Goal: Task Accomplishment & Management: Manage account settings

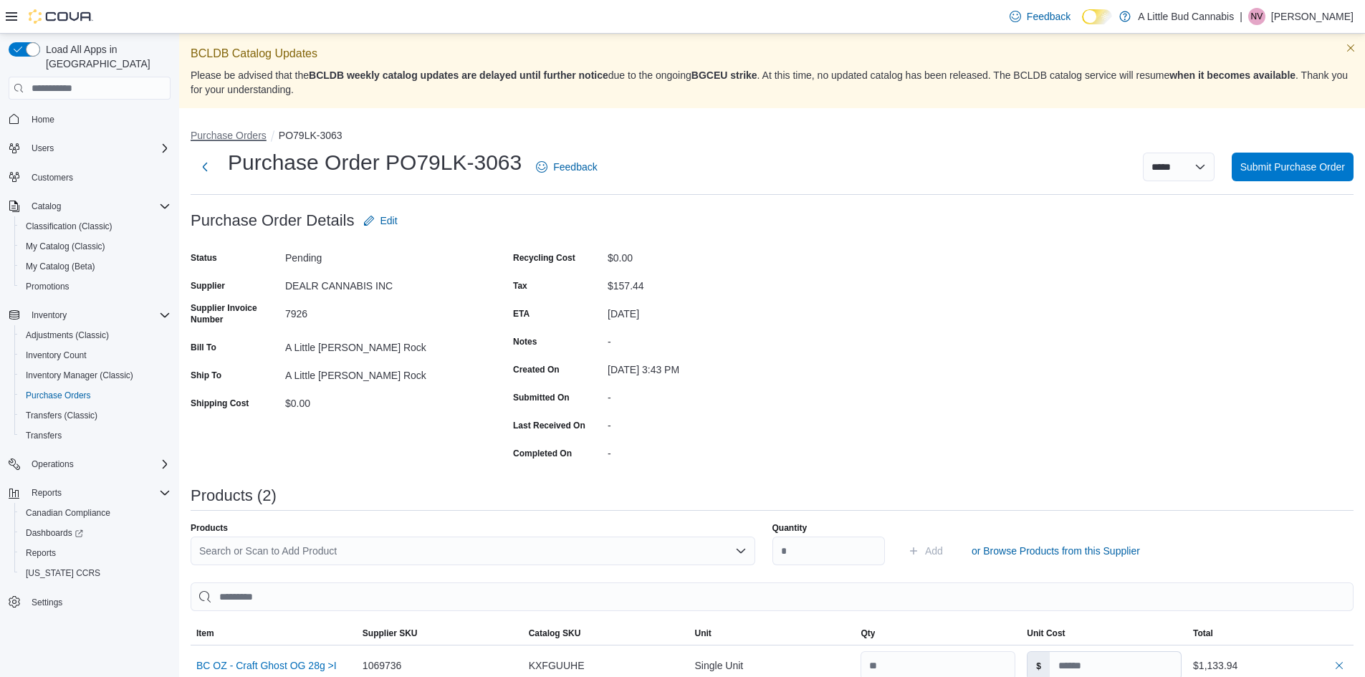
click at [226, 134] on button "Purchase Orders" at bounding box center [229, 135] width 76 height 11
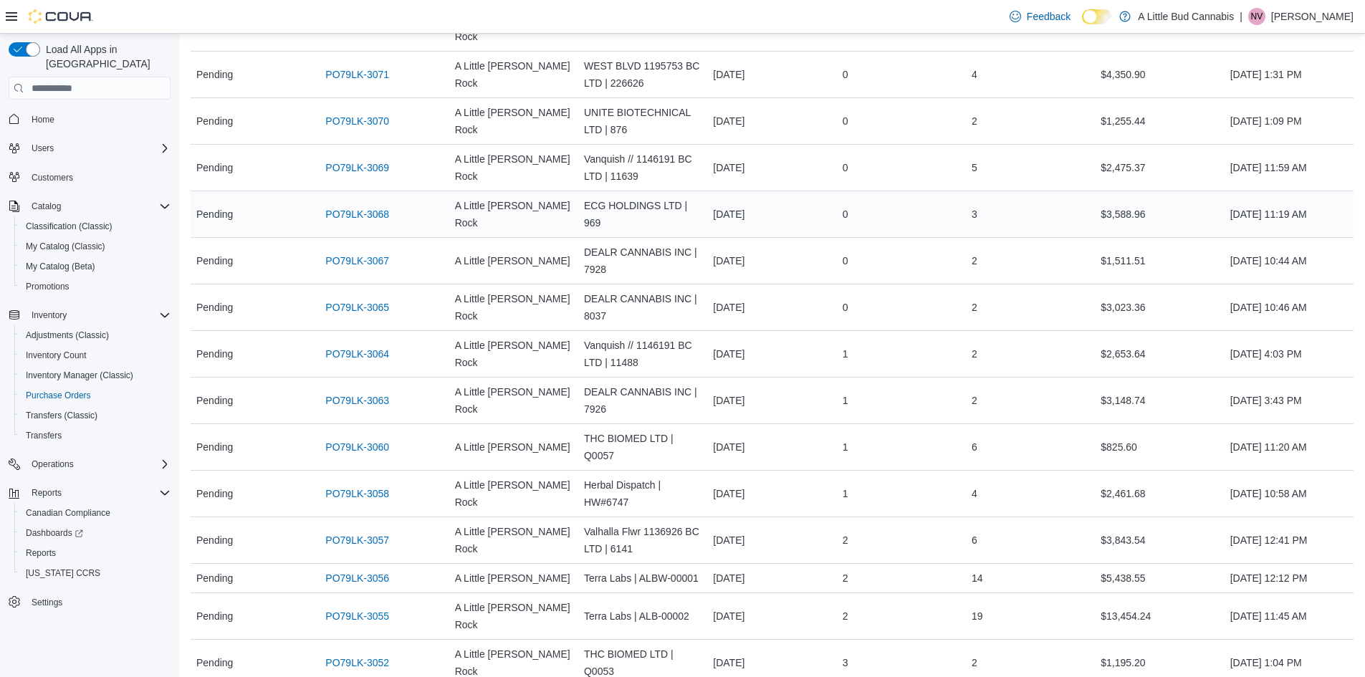
scroll to position [358, 0]
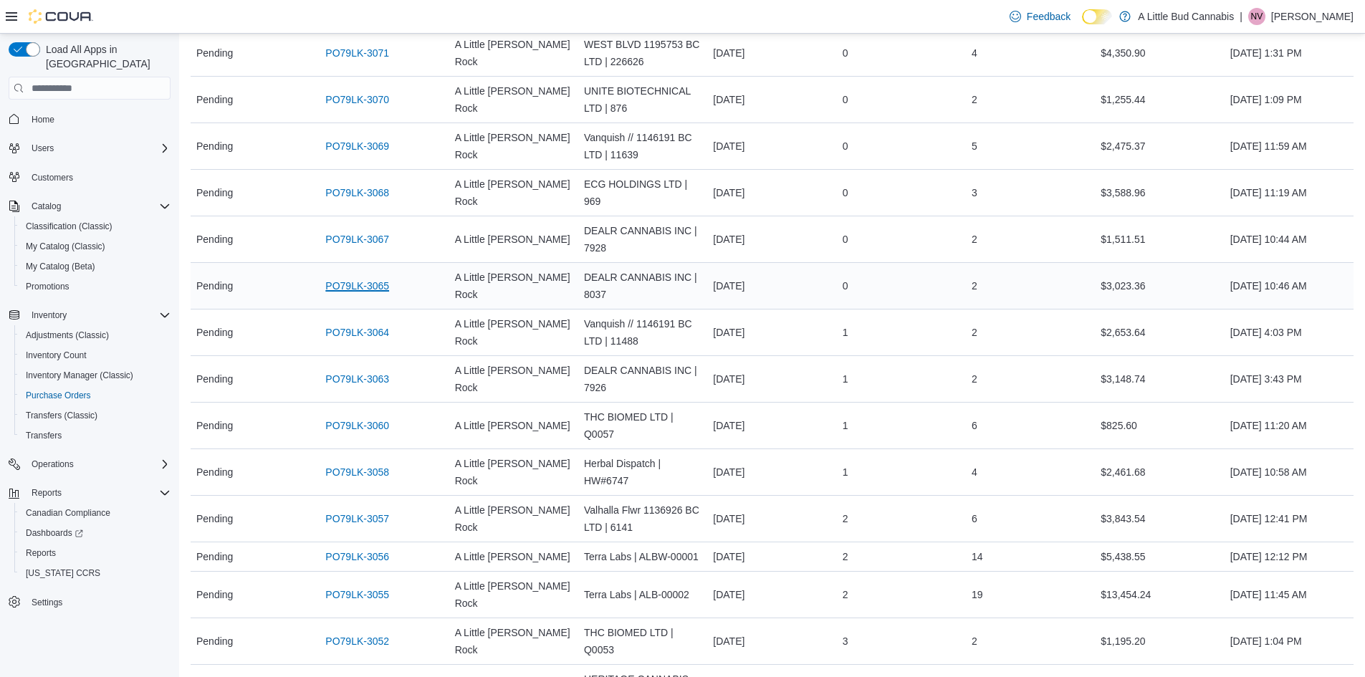
click at [360, 277] on link "PO79LK-3065" at bounding box center [357, 285] width 64 height 17
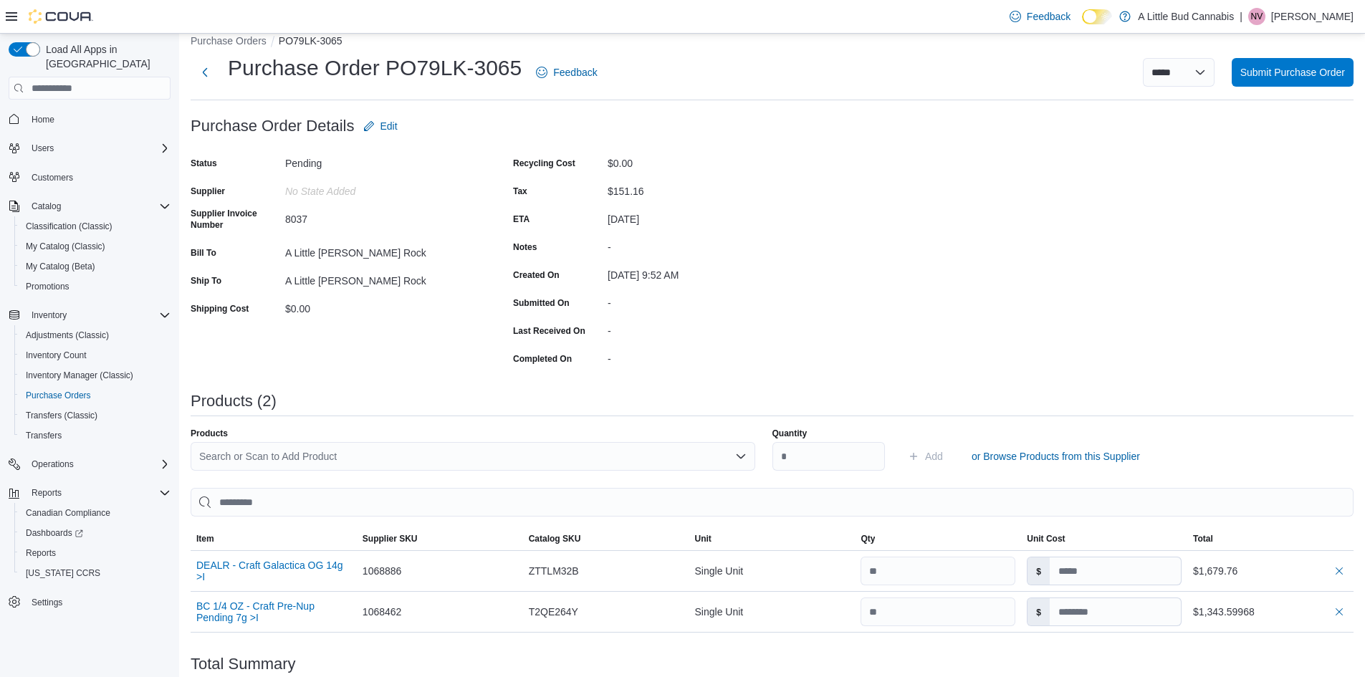
scroll to position [72, 0]
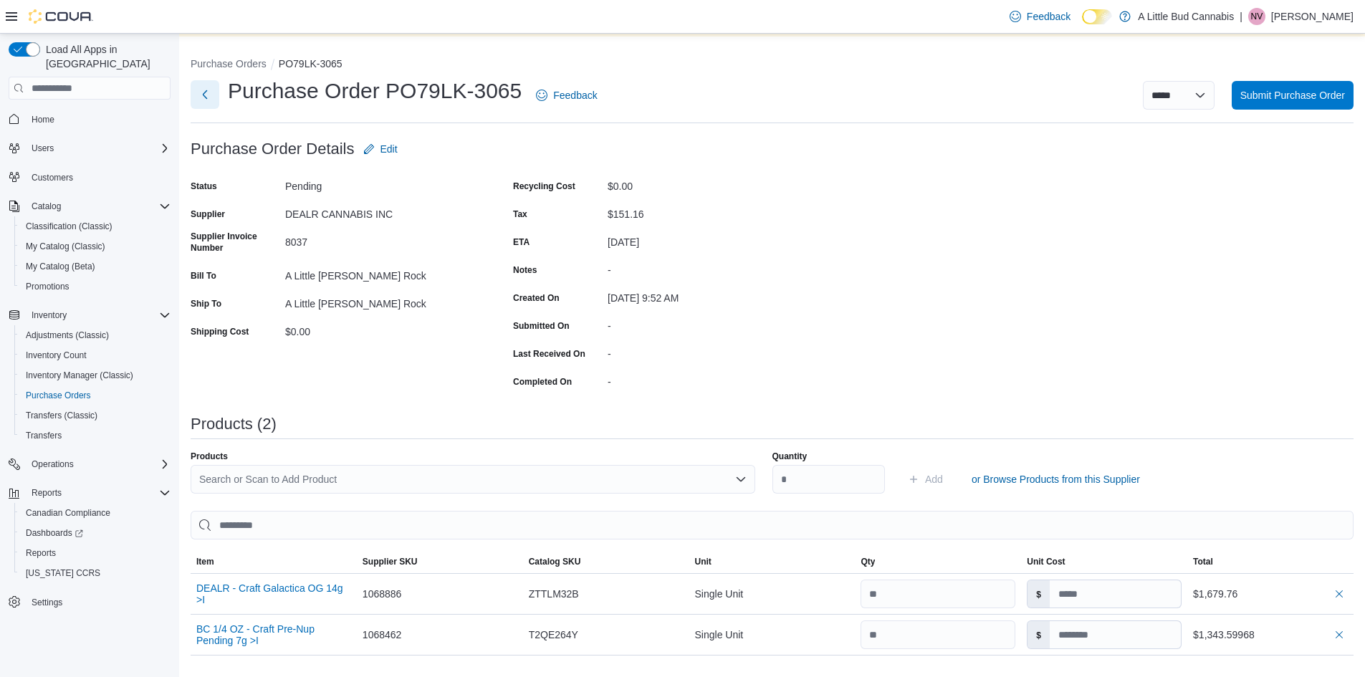
click at [205, 97] on button "Next" at bounding box center [205, 94] width 29 height 29
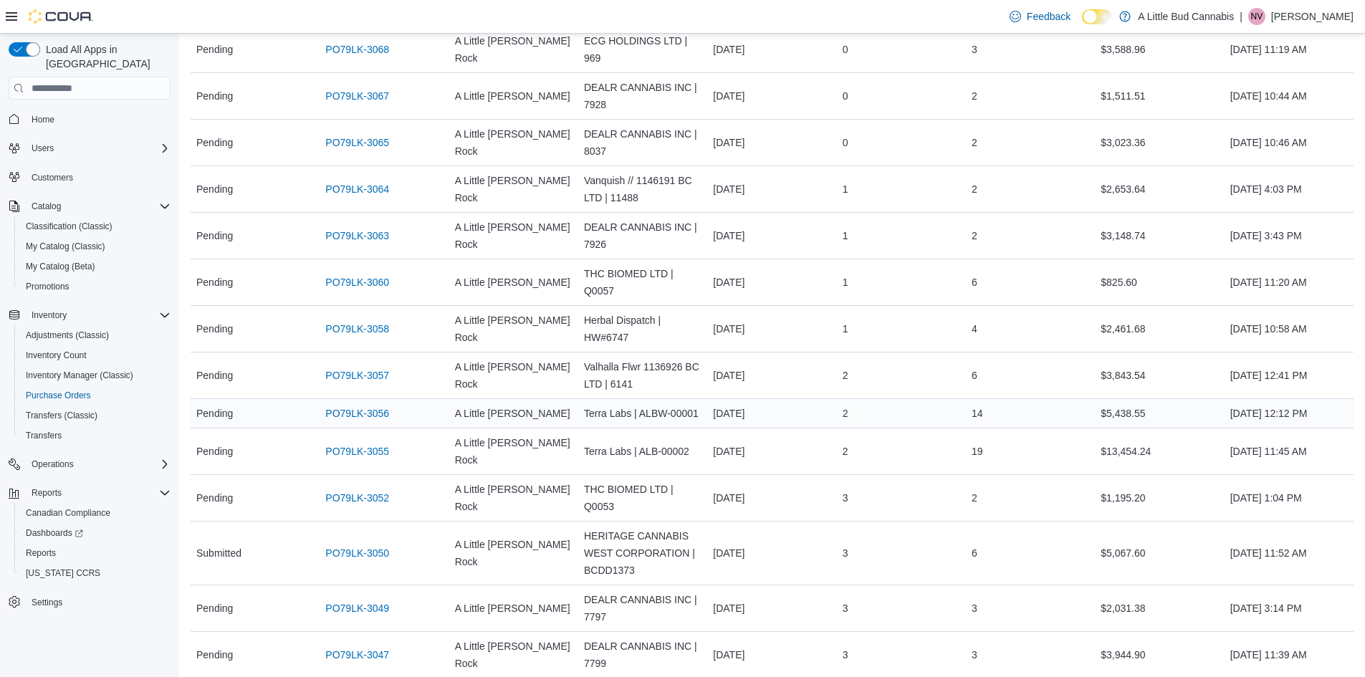
scroll to position [573, 0]
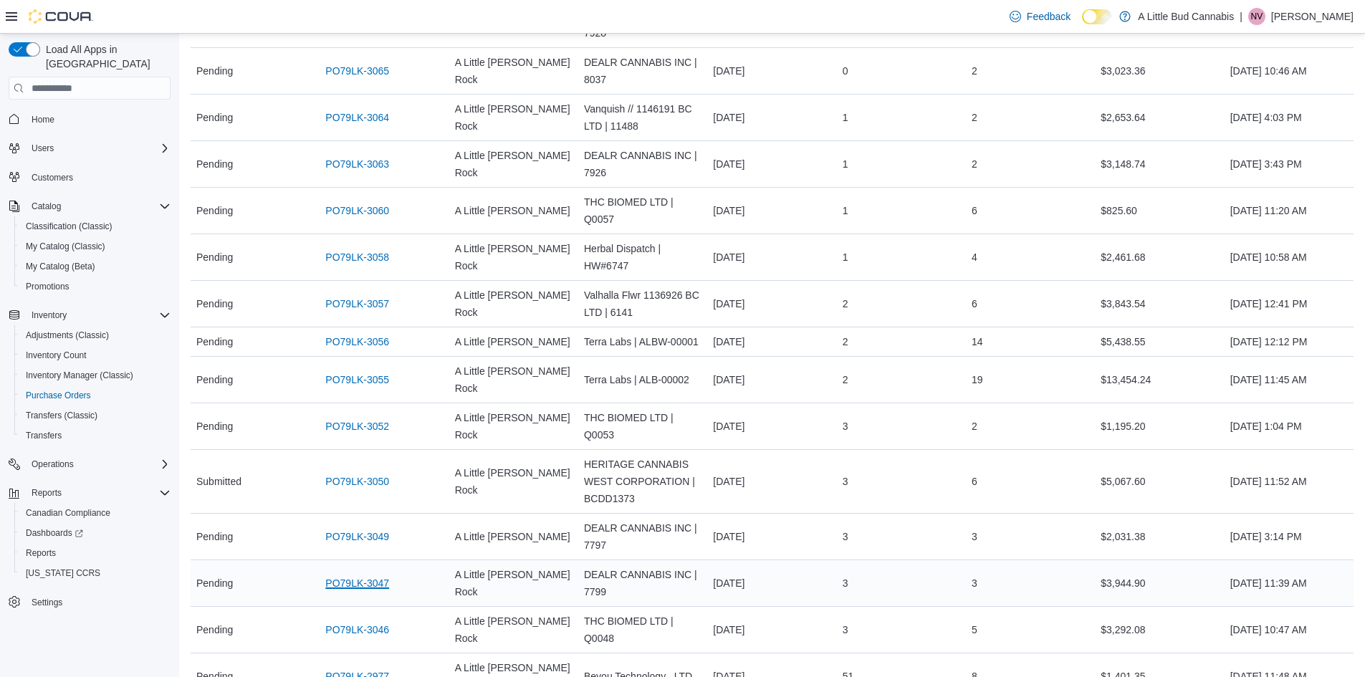
click at [362, 575] on link "PO79LK-3047" at bounding box center [357, 583] width 64 height 17
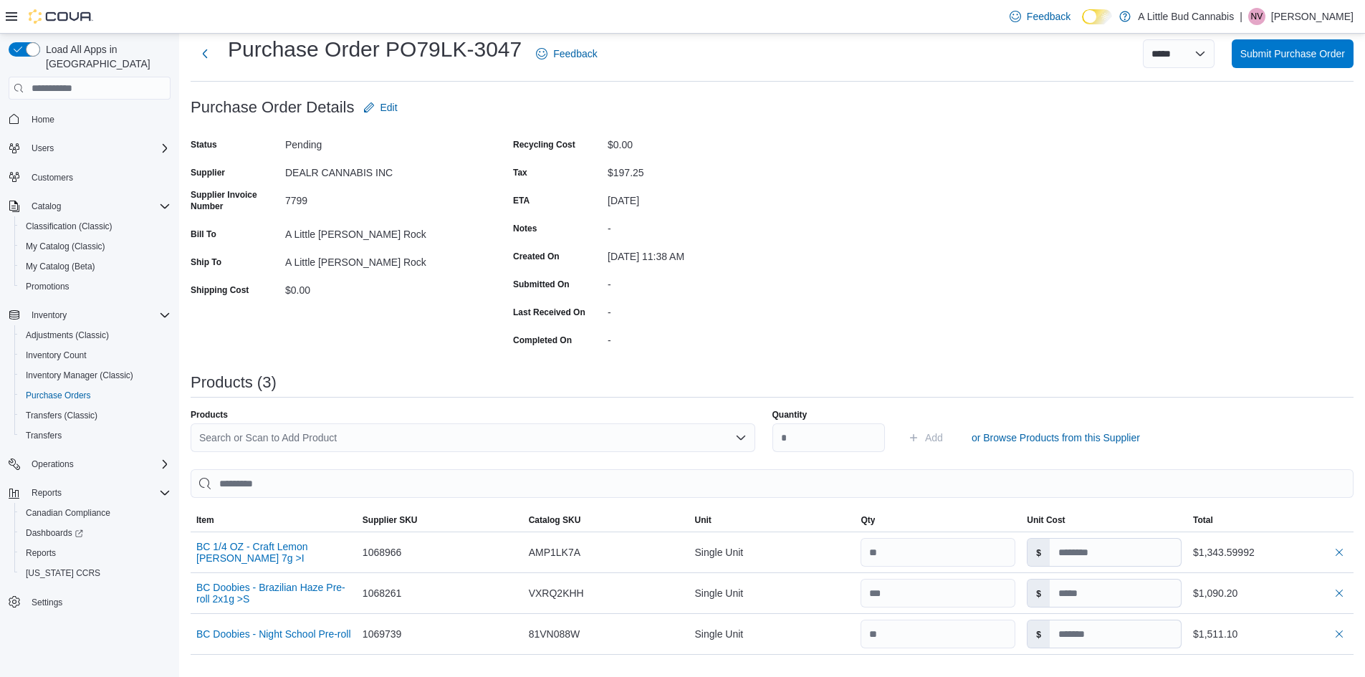
scroll to position [72, 0]
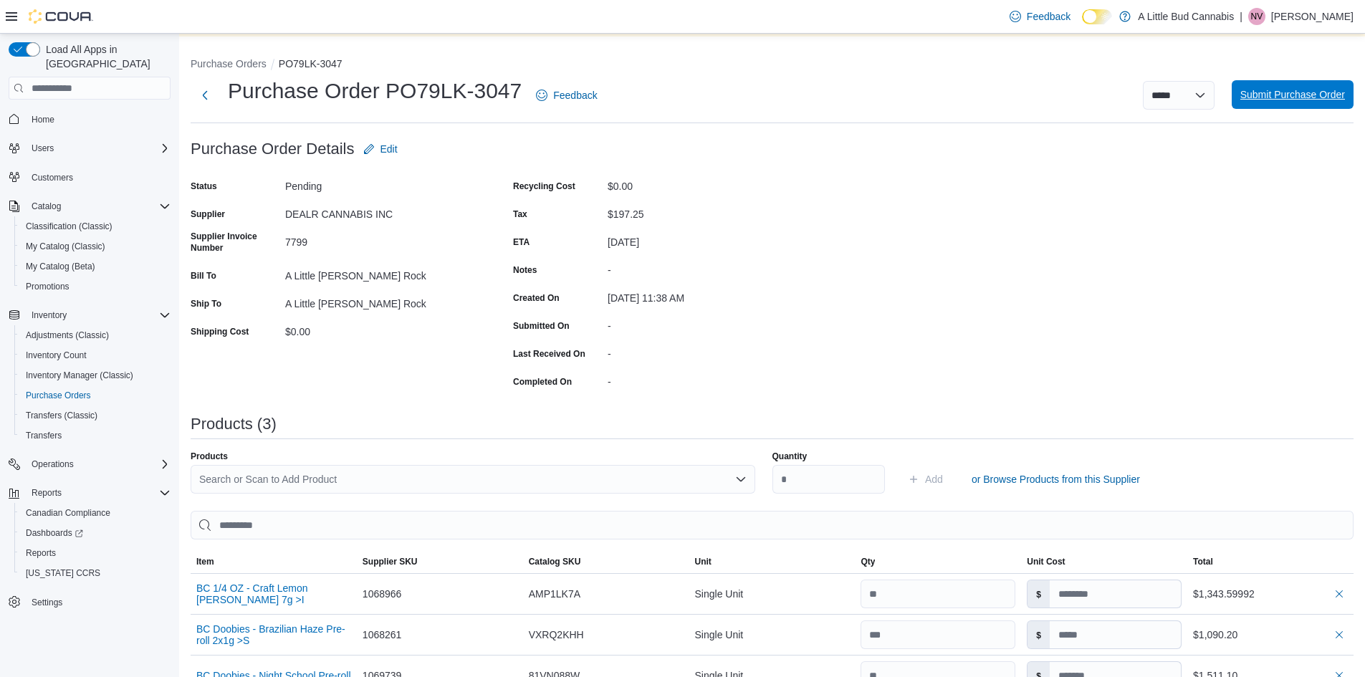
click at [1280, 94] on span "Submit Purchase Order" at bounding box center [1292, 94] width 105 height 14
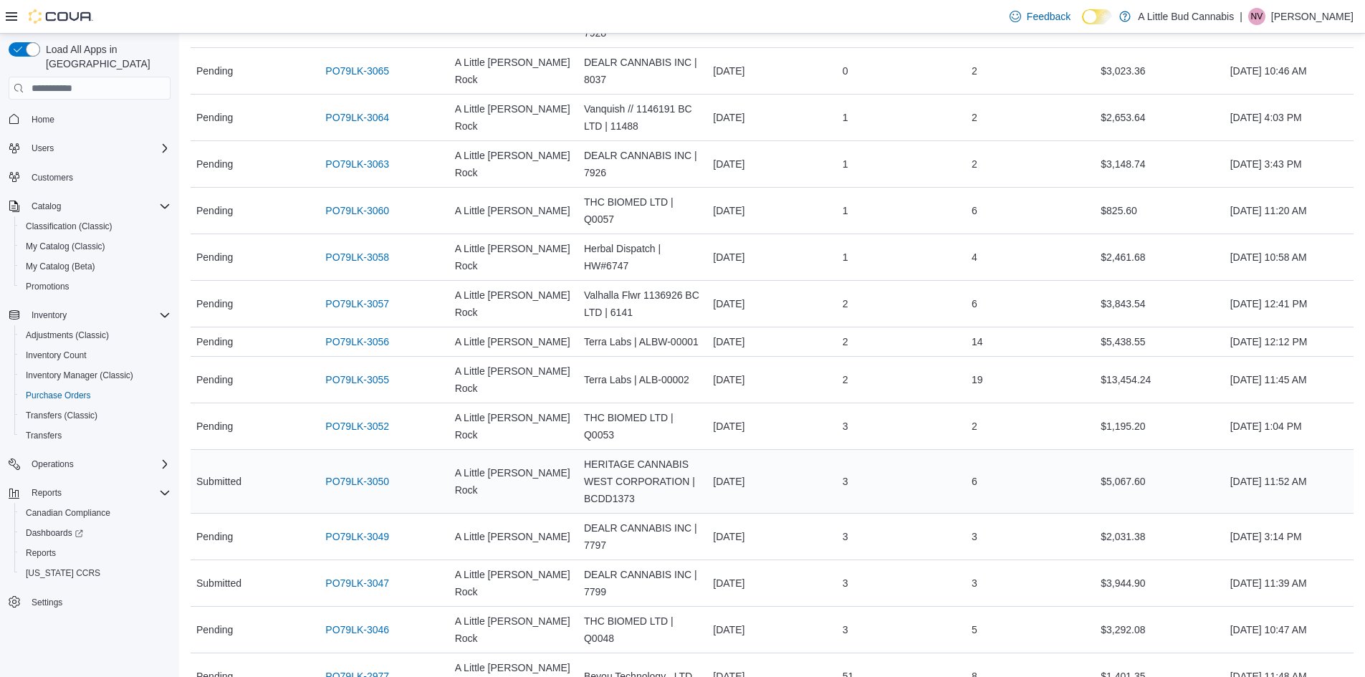
scroll to position [637, 0]
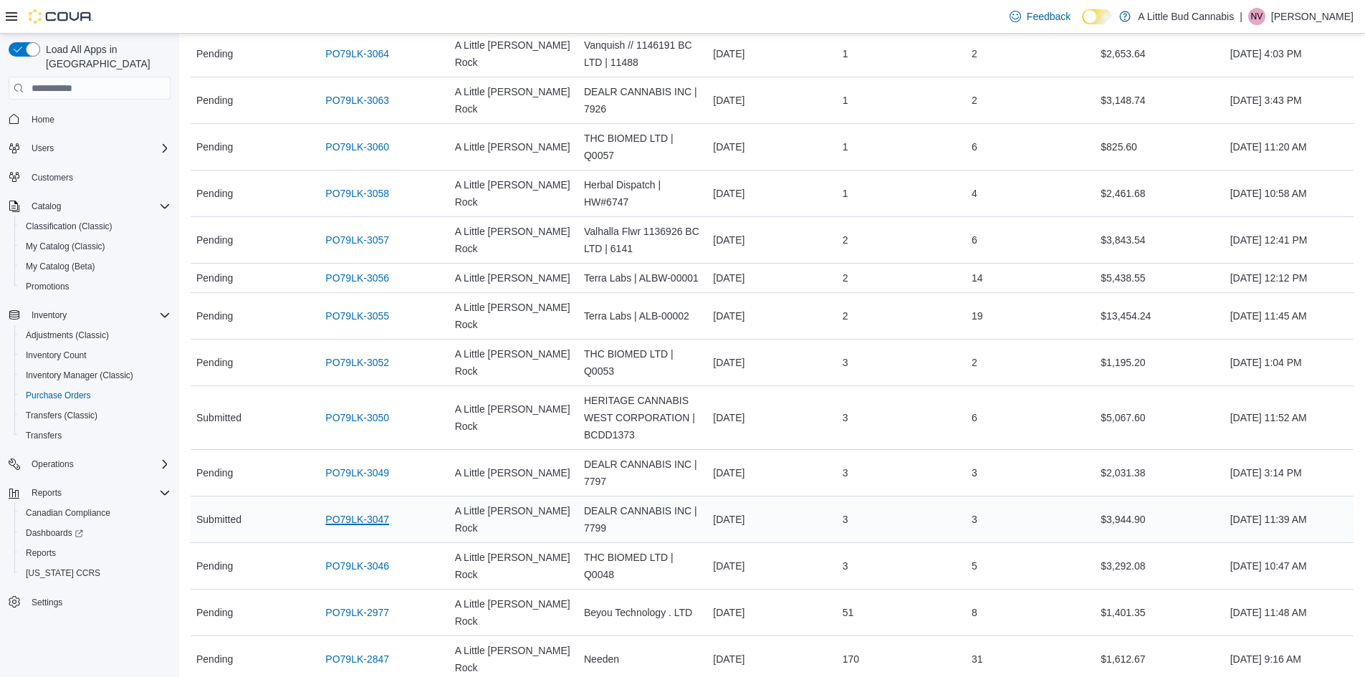
click at [351, 511] on link "PO79LK-3047" at bounding box center [357, 519] width 64 height 17
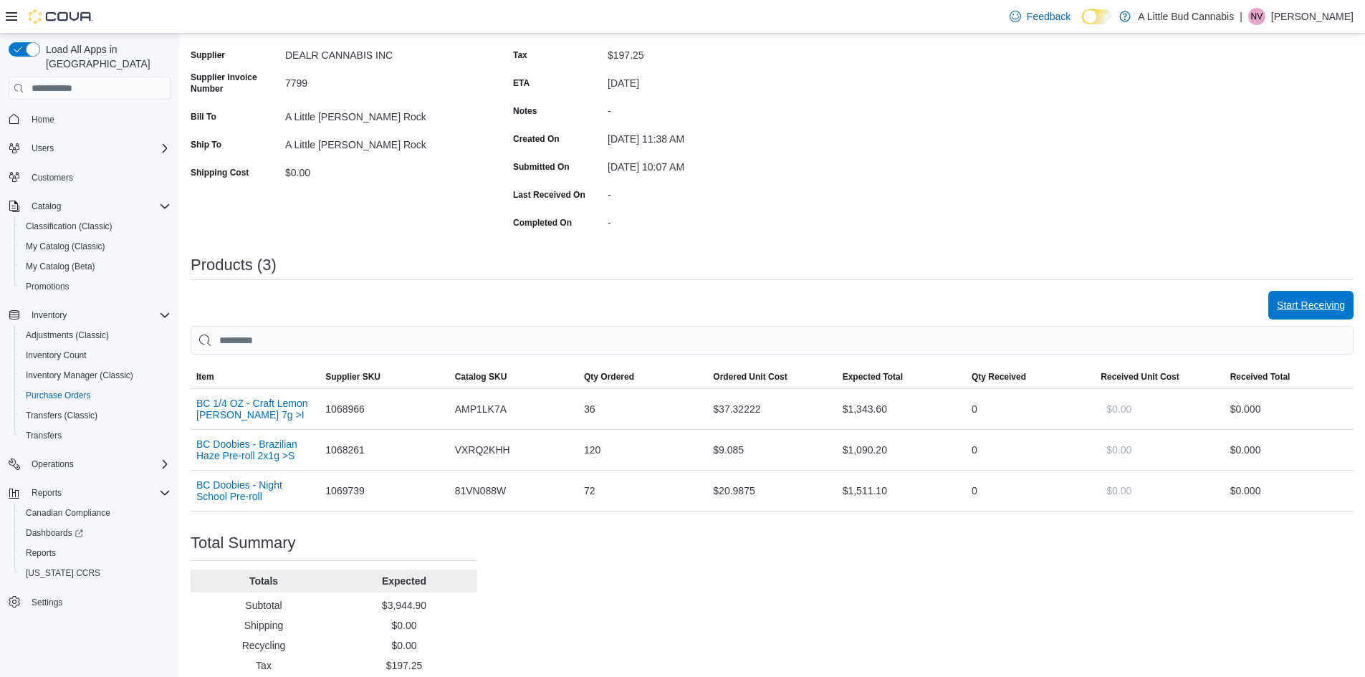
scroll to position [270, 0]
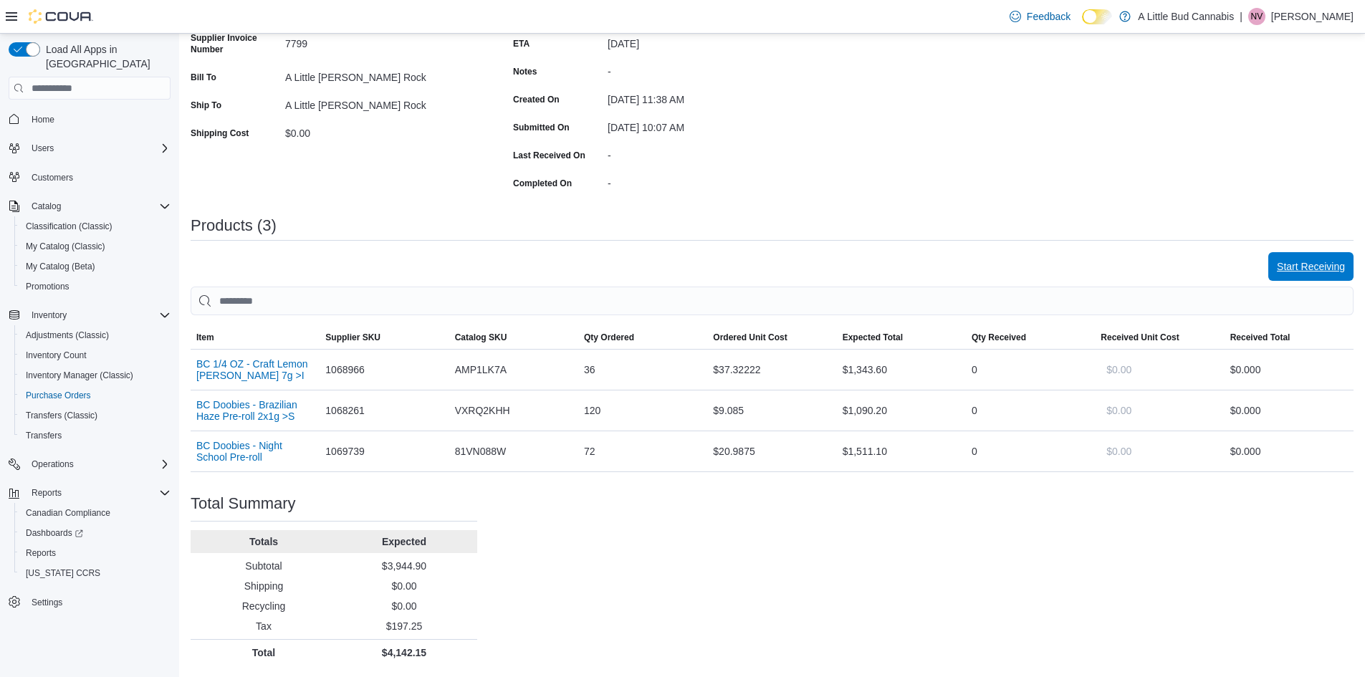
click at [1337, 260] on span "Start Receiving" at bounding box center [1311, 266] width 68 height 14
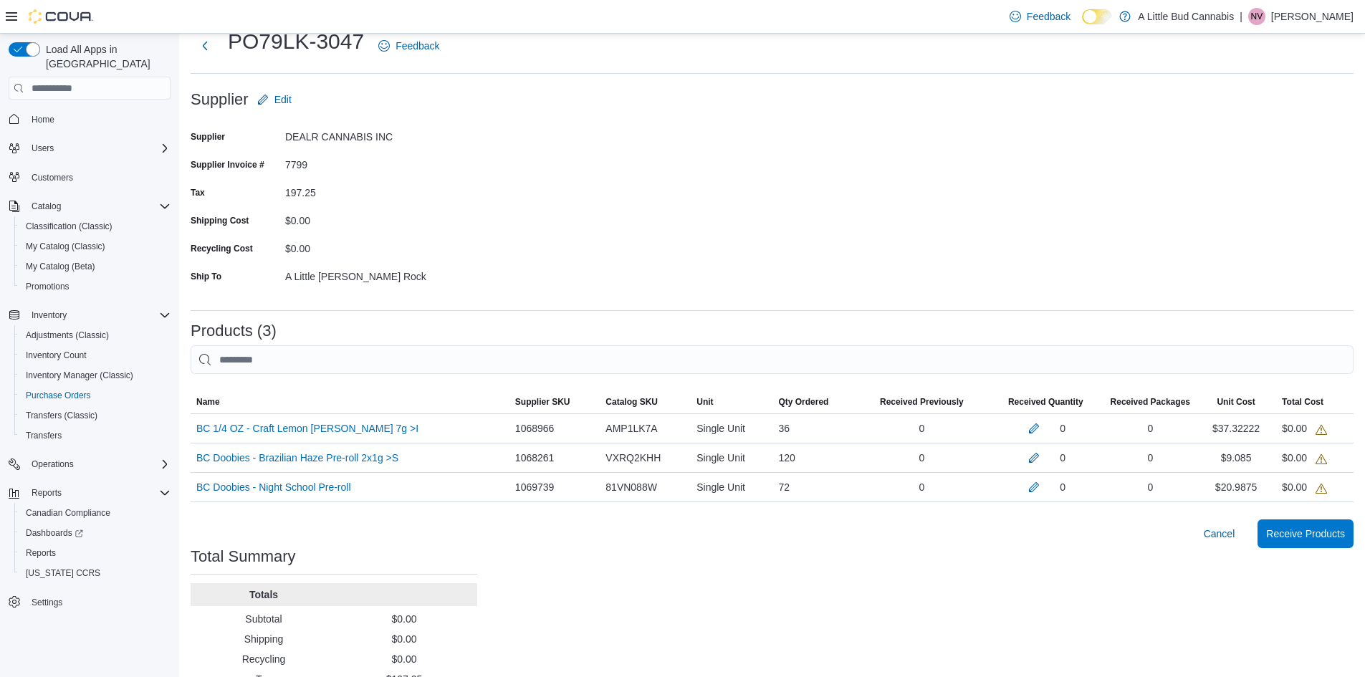
scroll to position [143, 0]
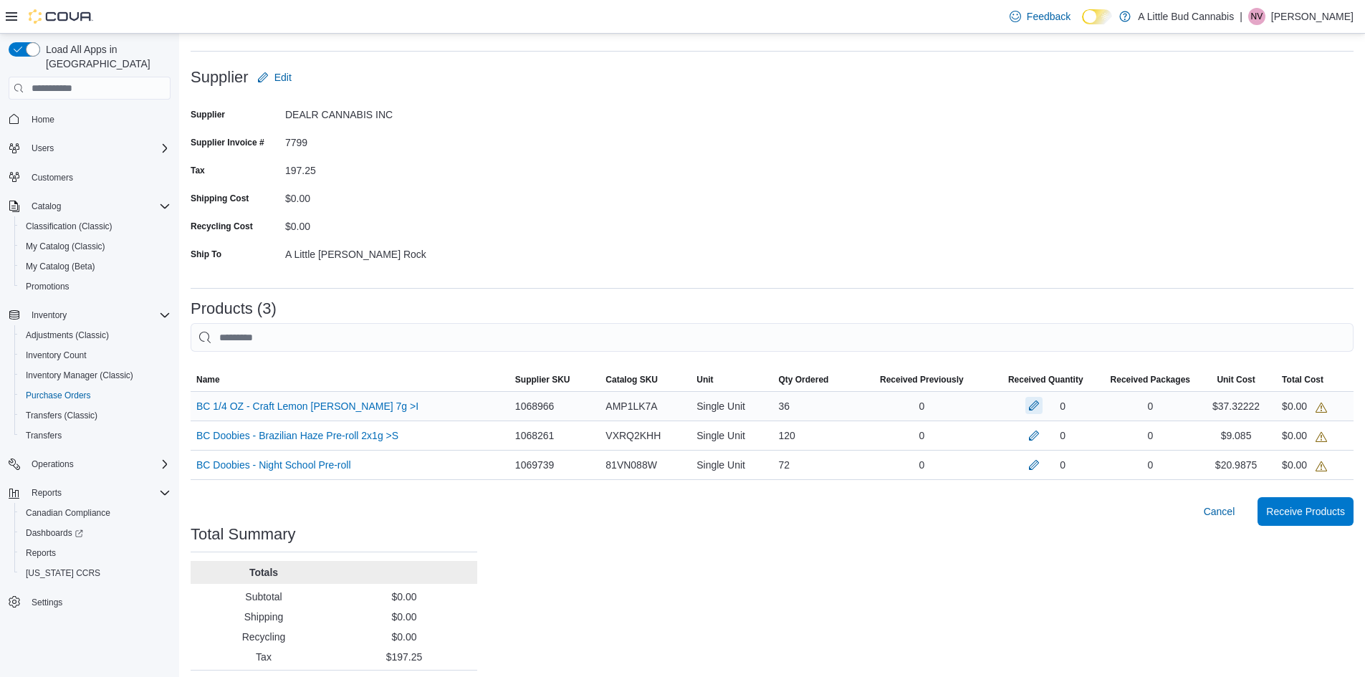
click at [1040, 405] on button "button" at bounding box center [1033, 405] width 17 height 17
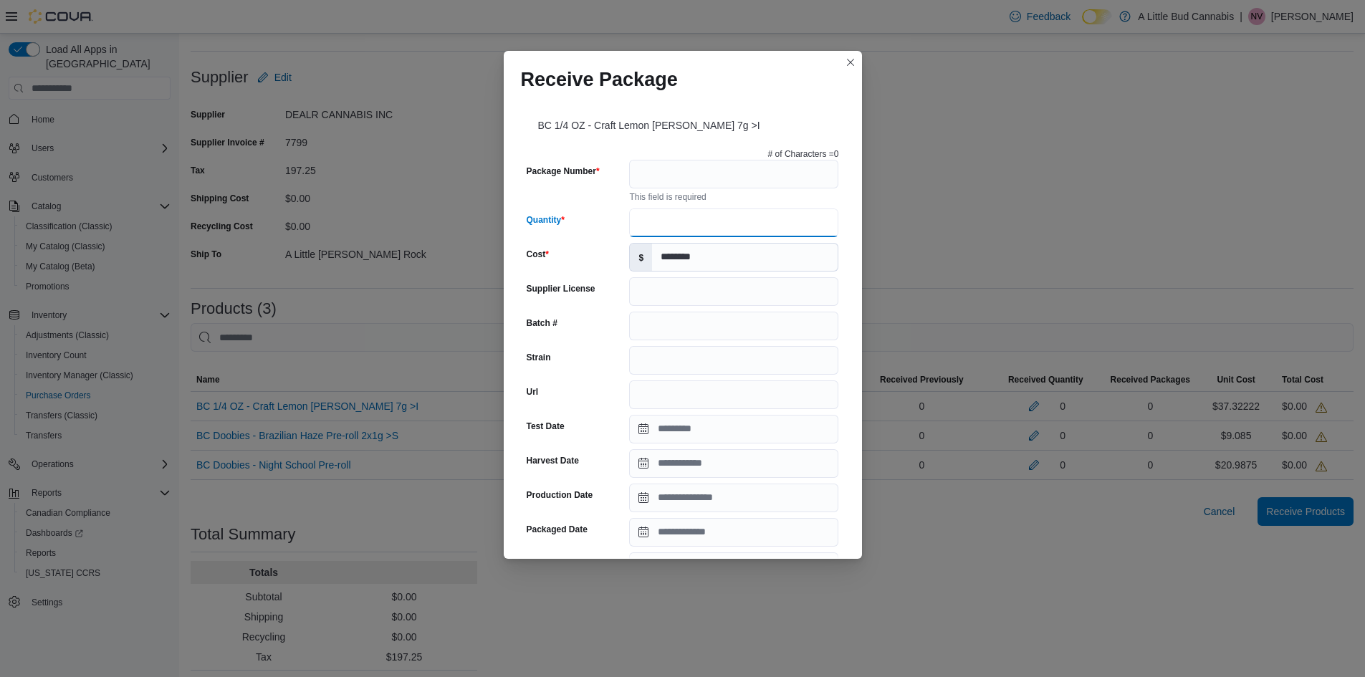
click at [680, 224] on input "Quantity" at bounding box center [733, 222] width 209 height 29
type input "**"
click at [848, 59] on button "Closes this modal window" at bounding box center [850, 61] width 17 height 17
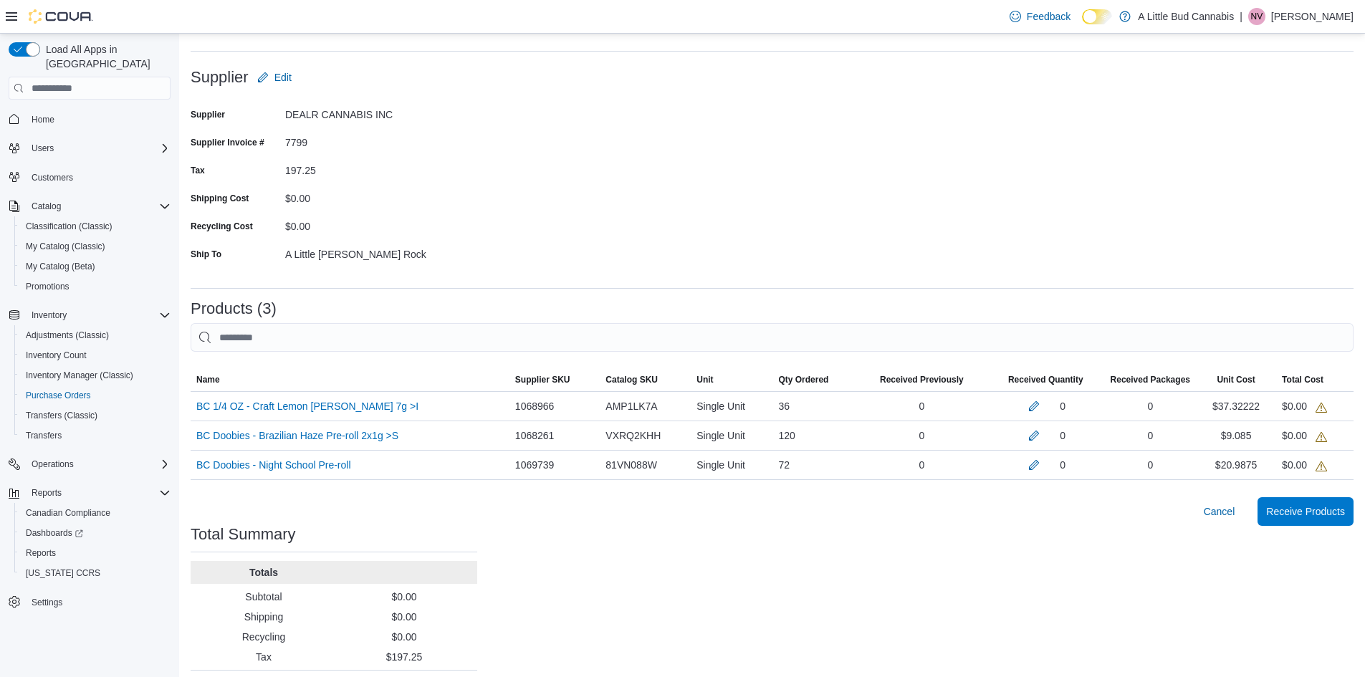
click at [996, 208] on form "Supplier Edit Supplier DEALR CANNABIS INC Supplier Invoice # 7799 Tax 197.25 Sh…" at bounding box center [772, 169] width 1163 height 213
click at [1231, 513] on span "Cancel" at bounding box center [1220, 511] width 32 height 14
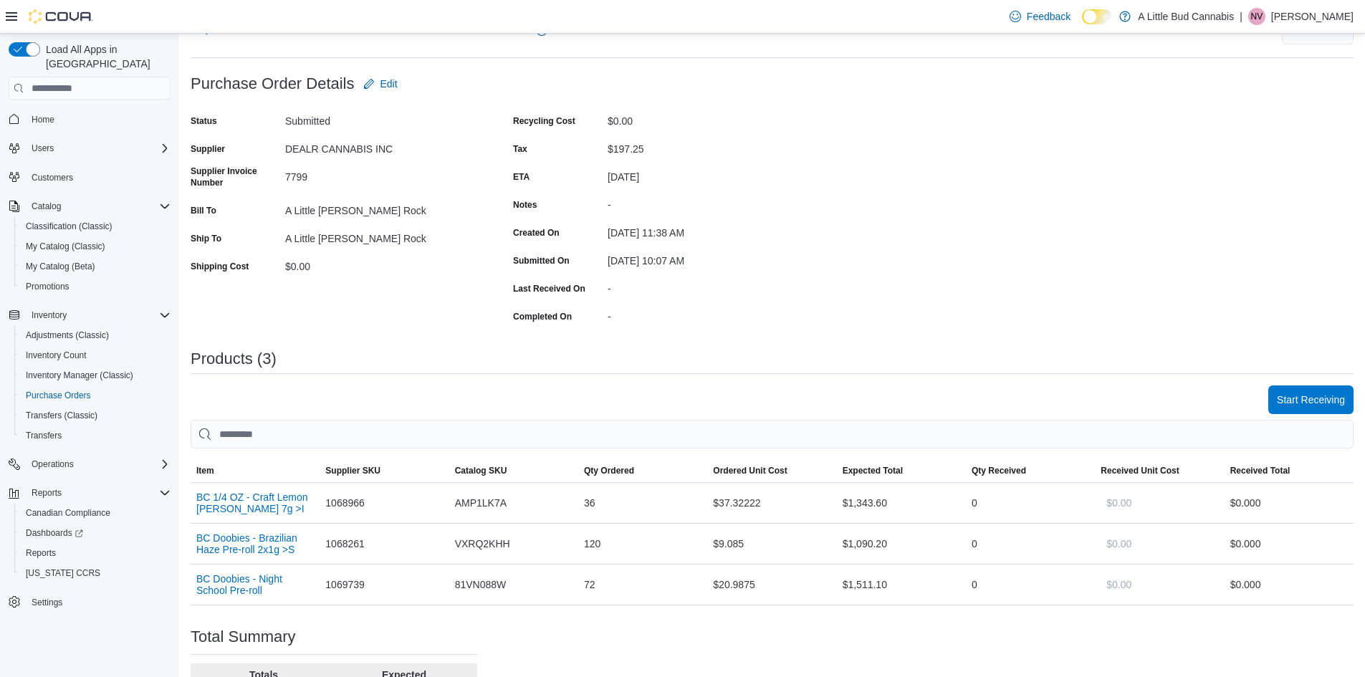
scroll to position [127, 0]
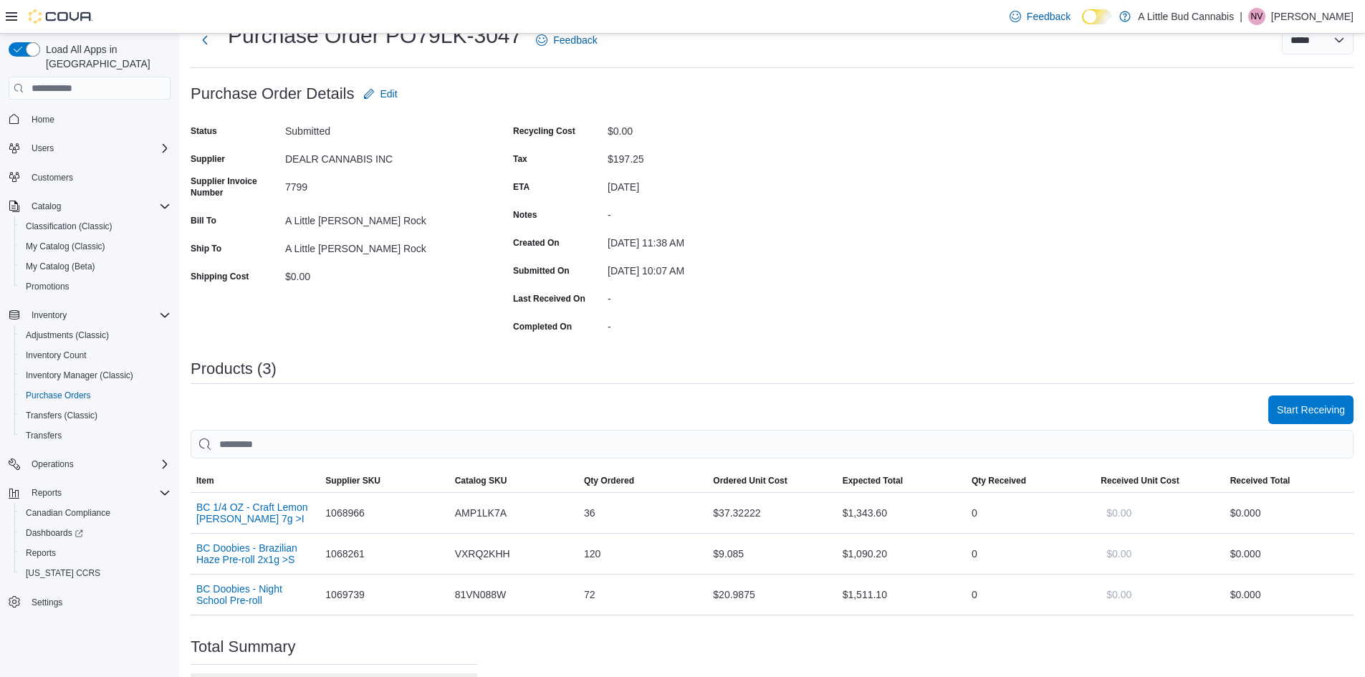
click at [297, 191] on div "7799" at bounding box center [381, 184] width 192 height 17
click at [296, 190] on div "7799" at bounding box center [381, 184] width 192 height 17
copy div "7799"
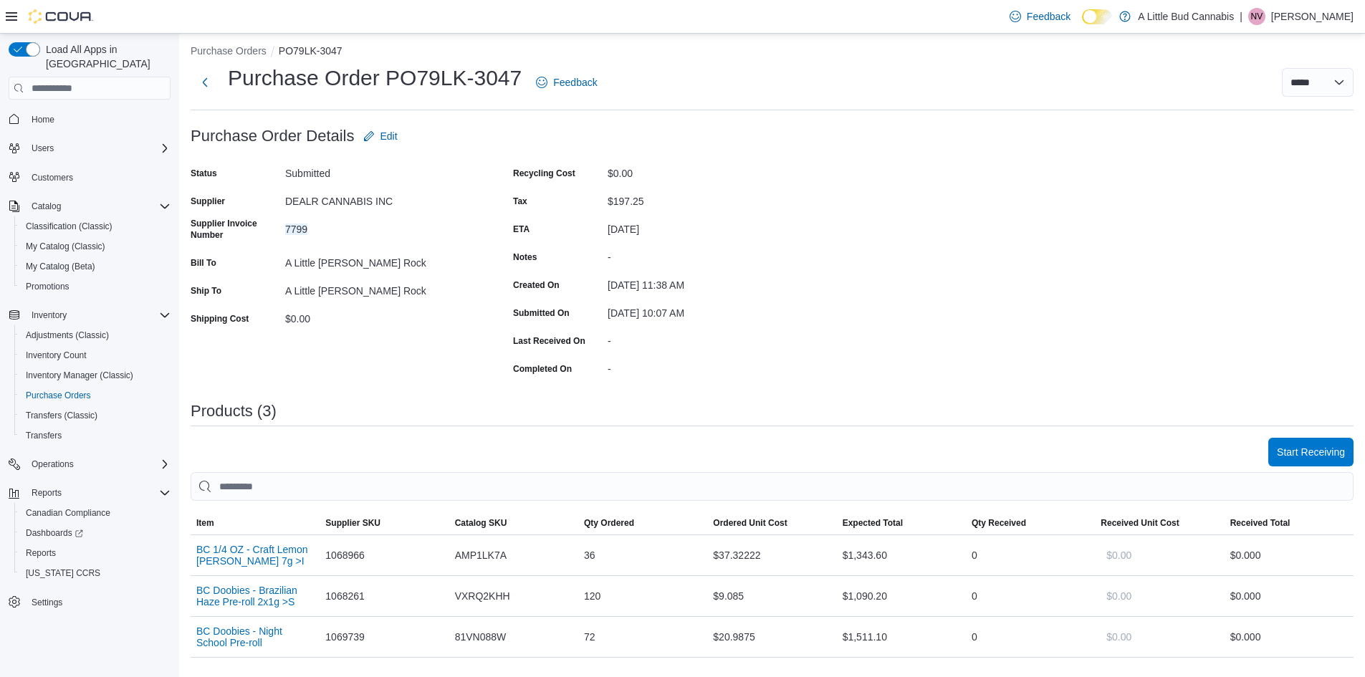
scroll to position [270, 0]
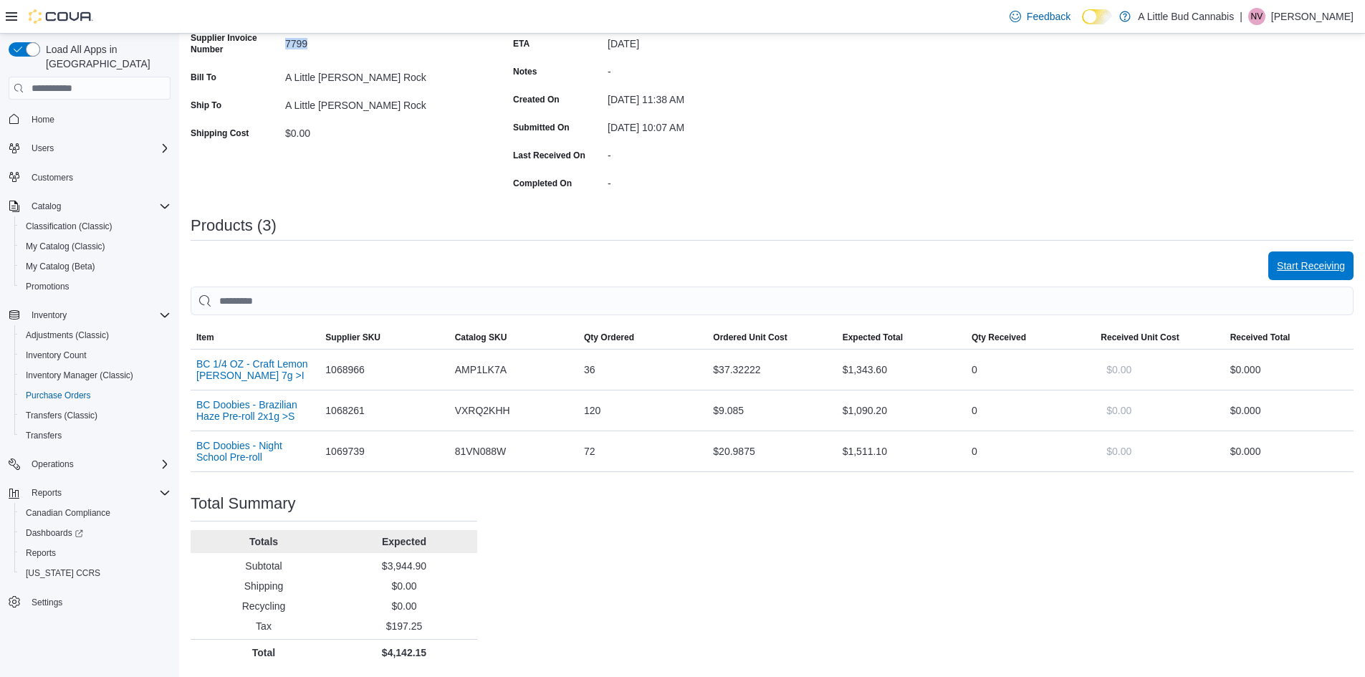
click at [1304, 272] on span "Start Receiving" at bounding box center [1311, 266] width 68 height 14
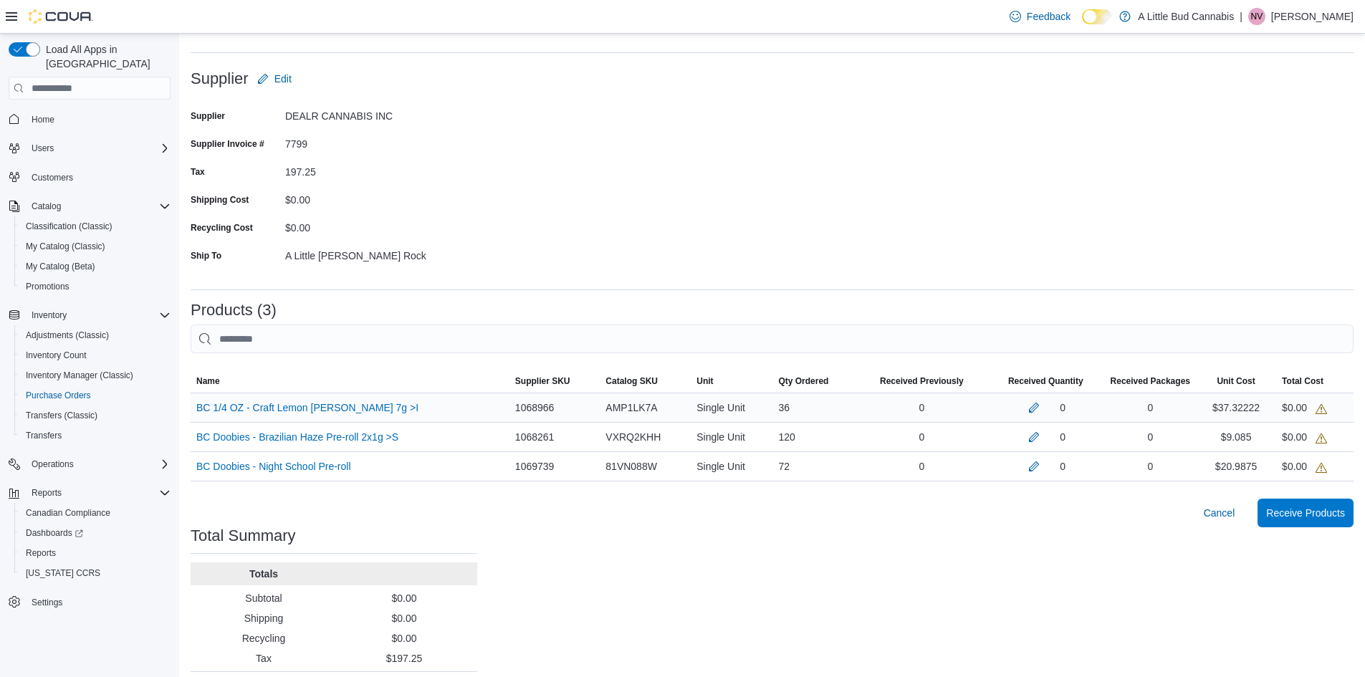
scroll to position [143, 0]
click at [1039, 402] on button "button" at bounding box center [1033, 405] width 17 height 17
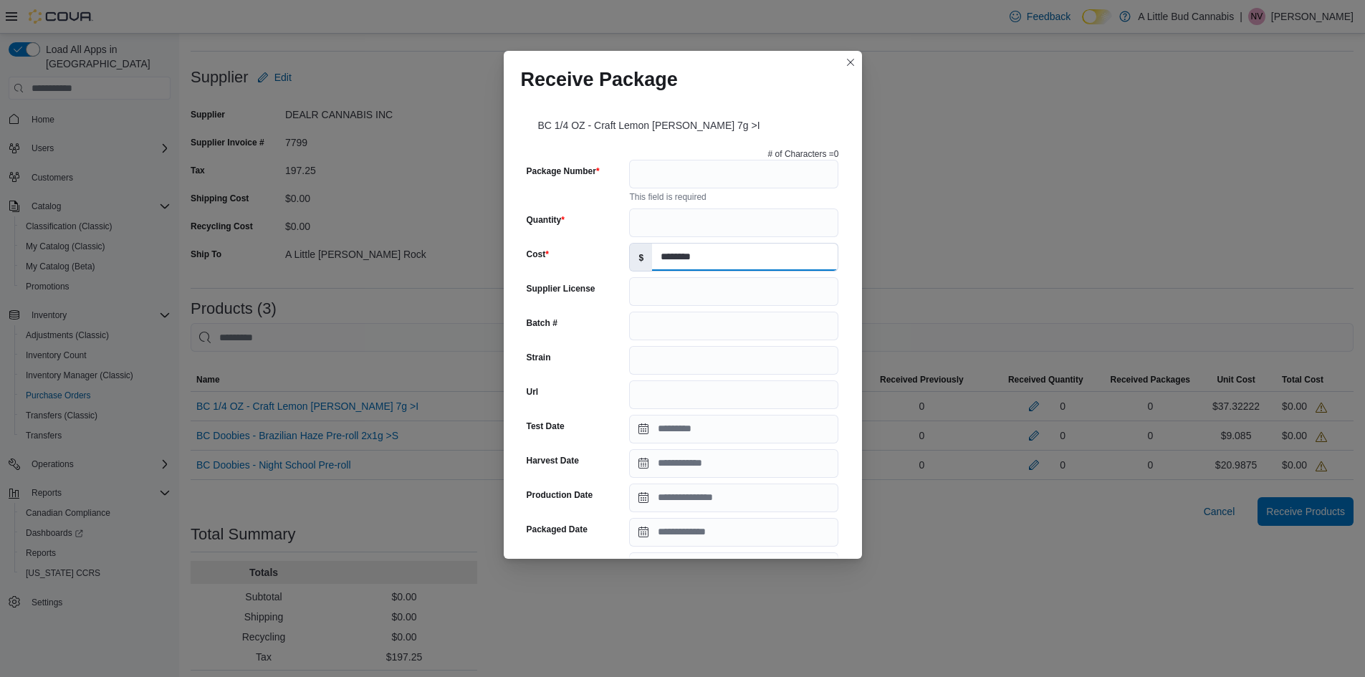
click at [721, 256] on input "********" at bounding box center [745, 257] width 186 height 27
type input "*"
type input "********"
click at [696, 226] on input "Quantity" at bounding box center [733, 222] width 209 height 29
type input "**"
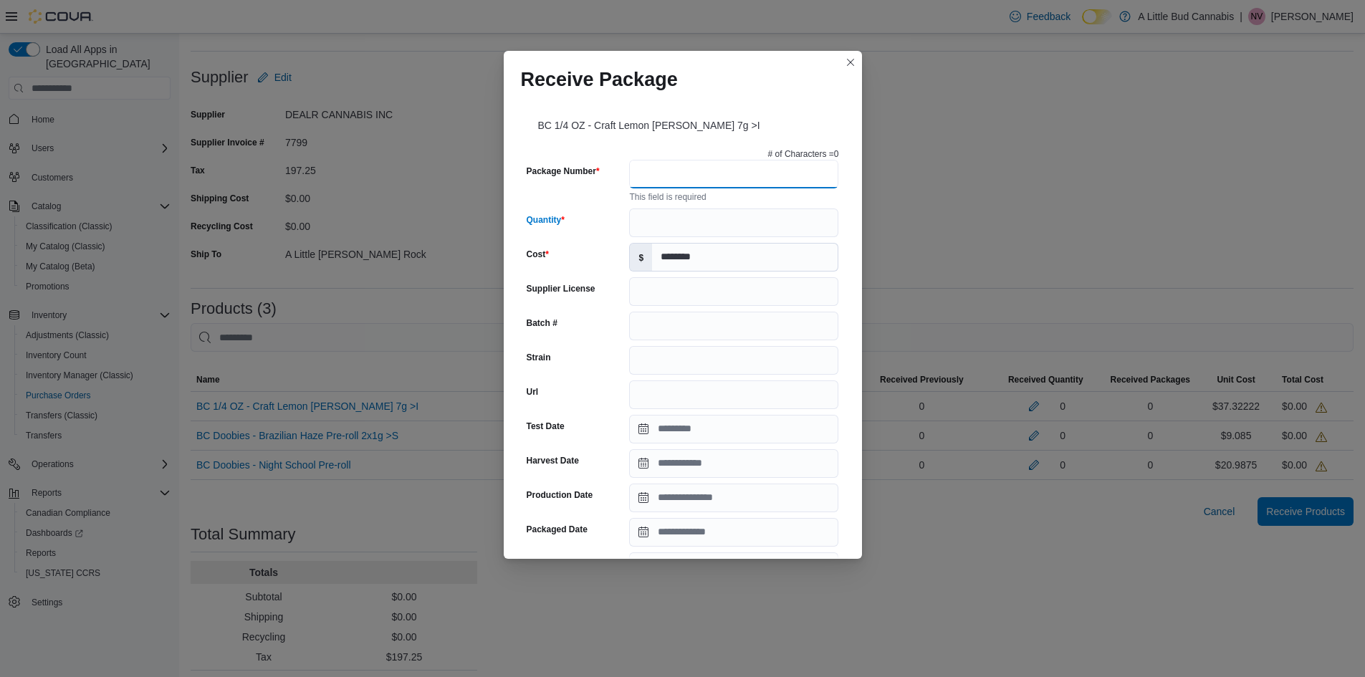
click at [683, 176] on input "Package Number" at bounding box center [733, 174] width 209 height 29
click at [657, 171] on input "Package Number" at bounding box center [733, 174] width 209 height 29
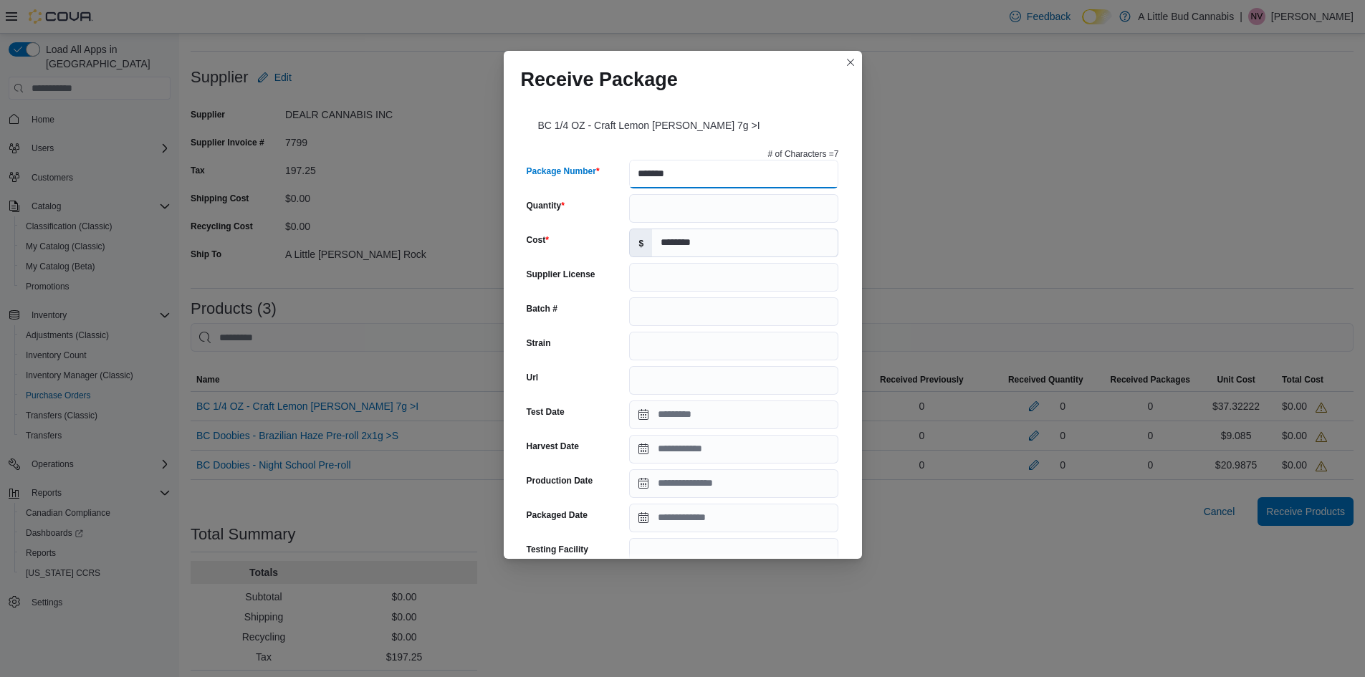
type input "**********"
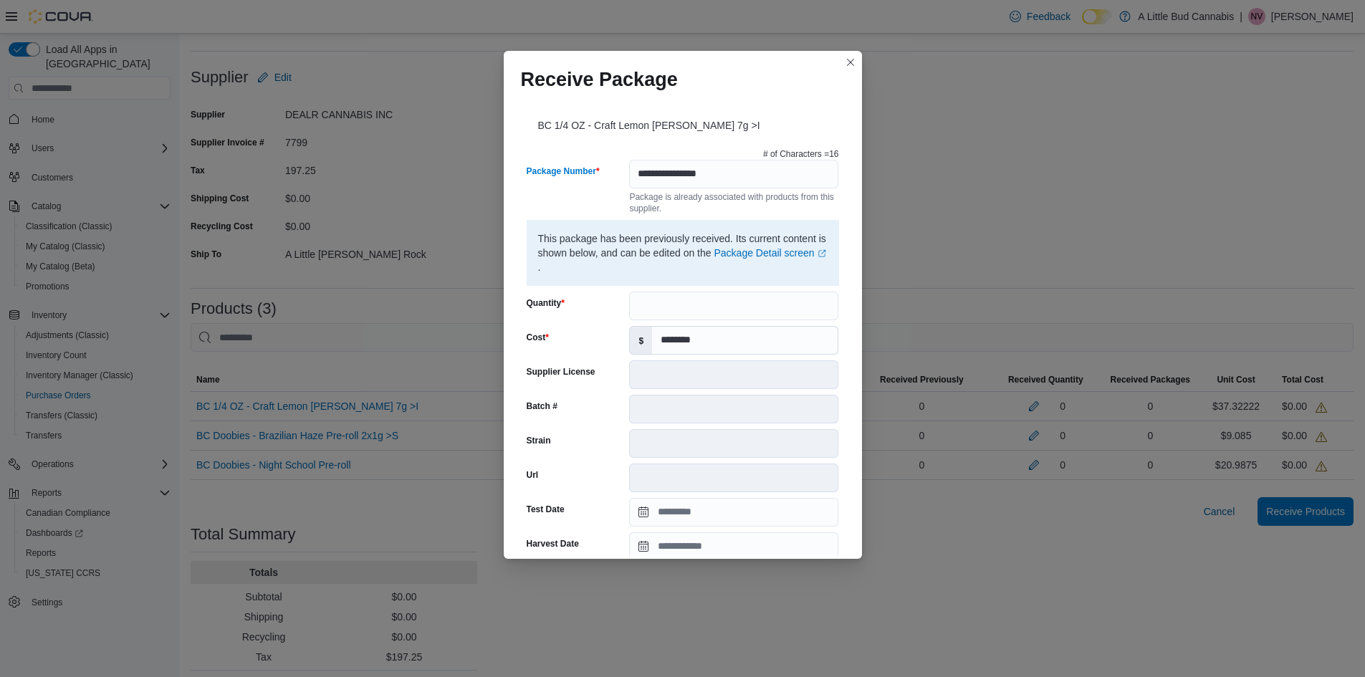
click at [592, 203] on div "Package Number" at bounding box center [575, 187] width 97 height 54
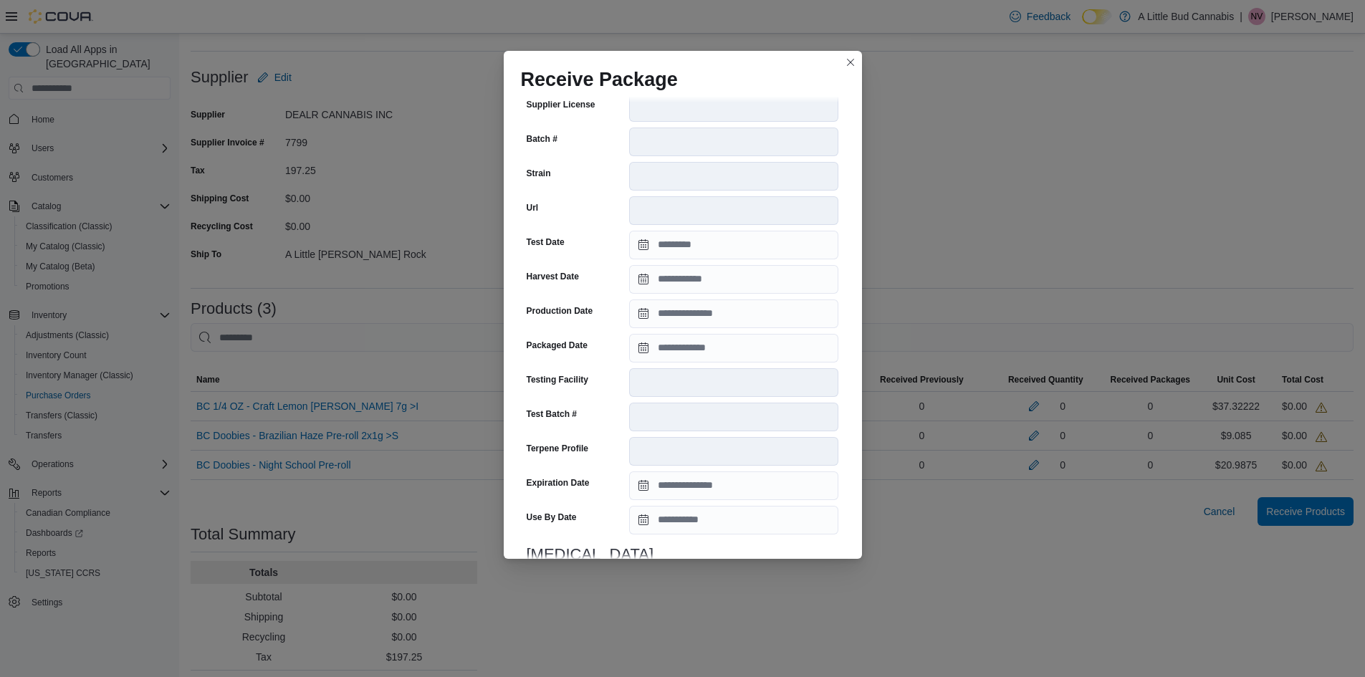
scroll to position [375, 0]
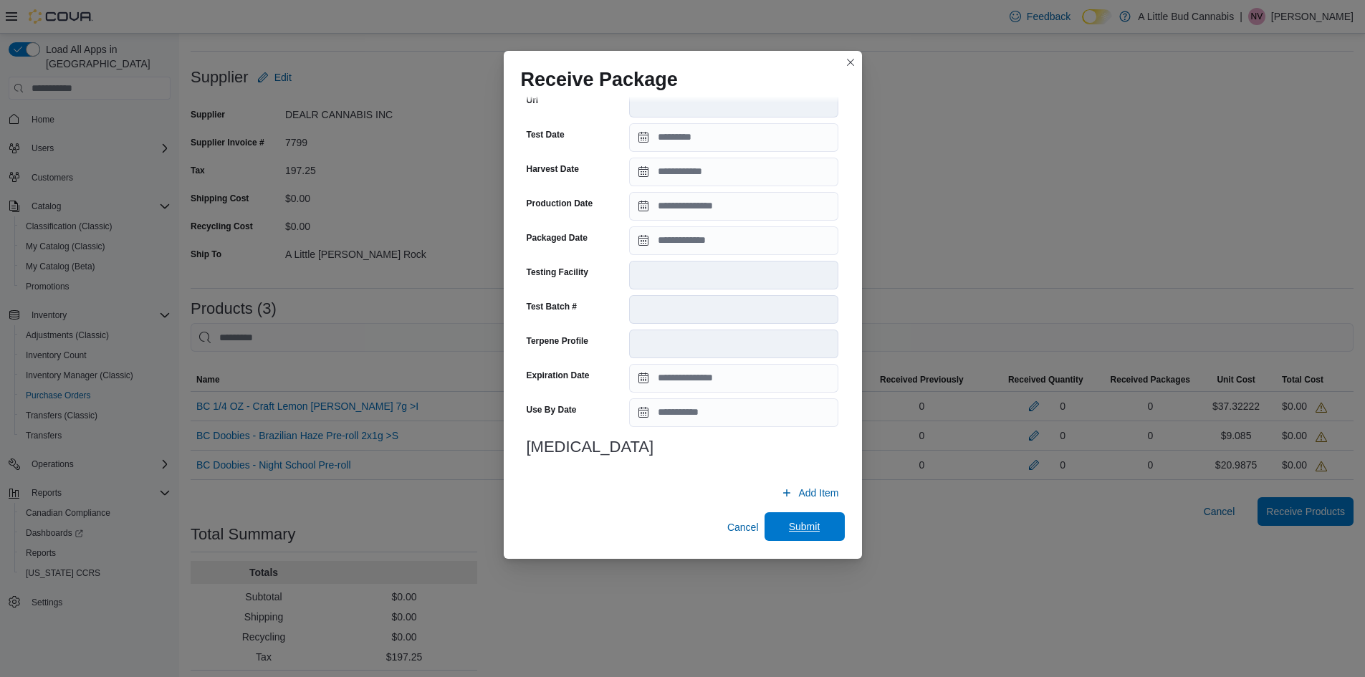
click at [789, 524] on span "Submit" at bounding box center [805, 526] width 32 height 14
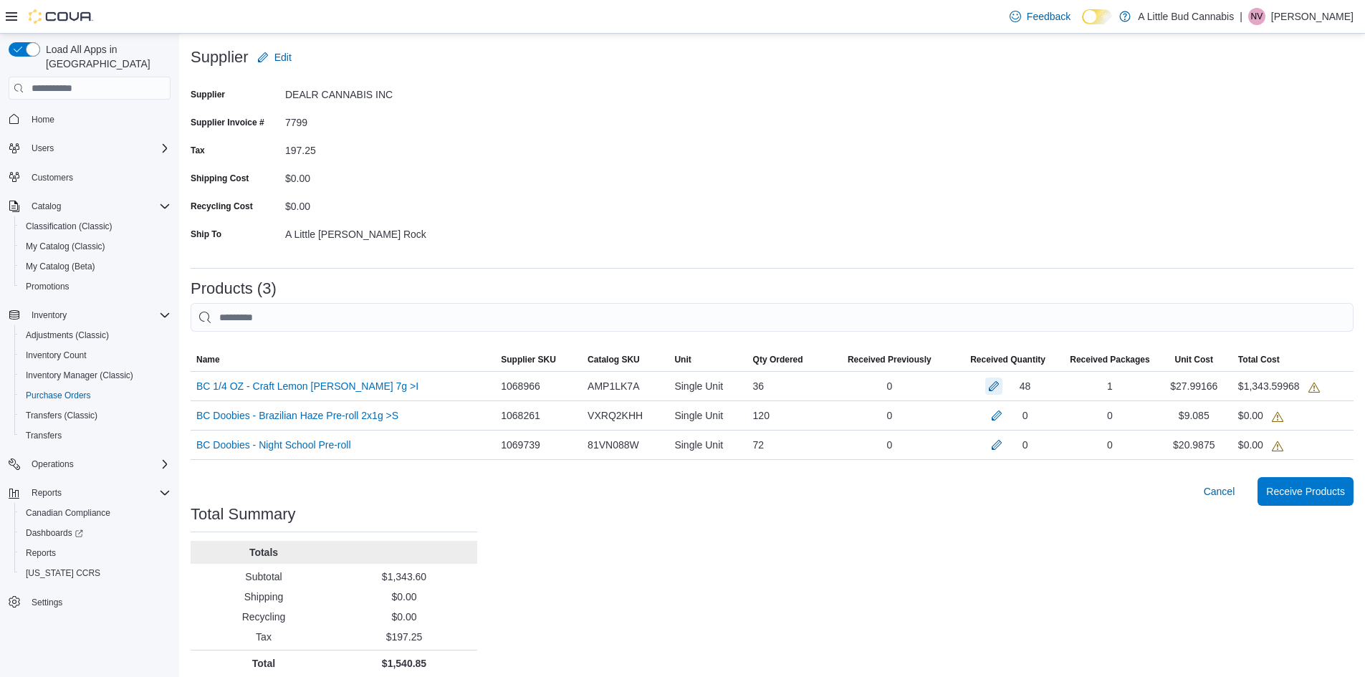
scroll to position [174, 0]
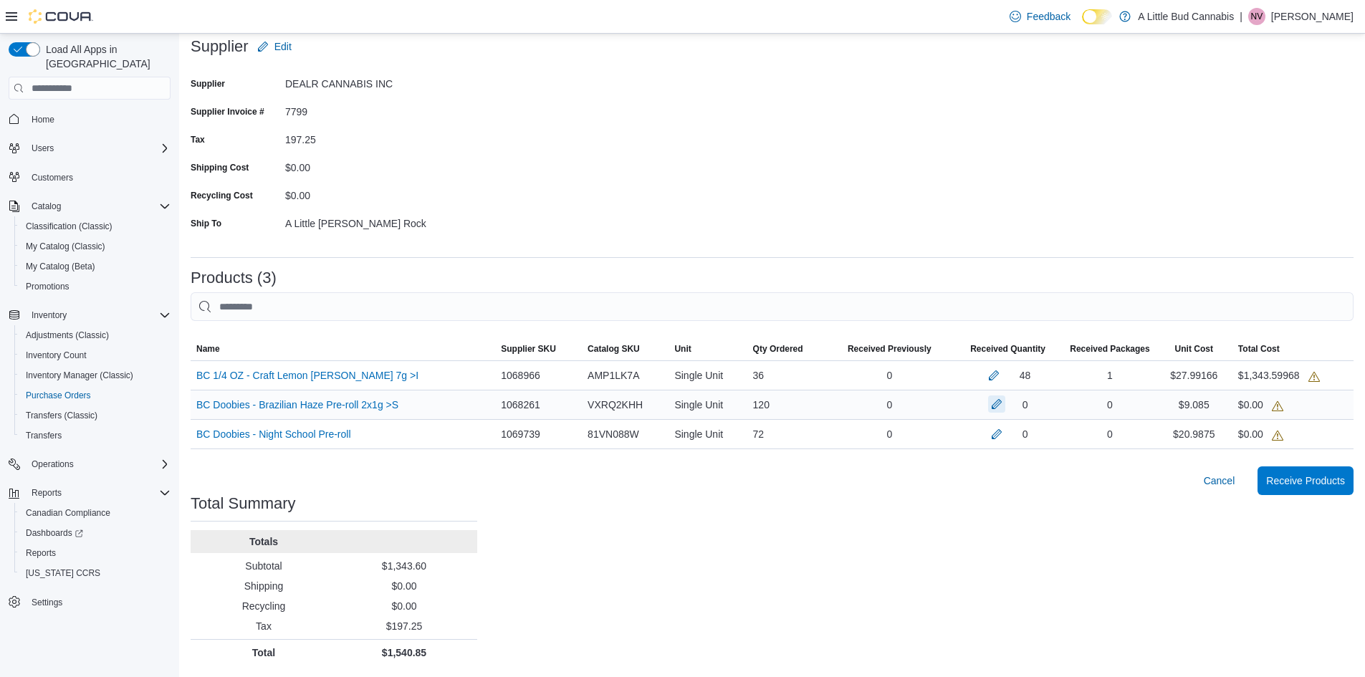
click at [997, 403] on button "button" at bounding box center [996, 403] width 17 height 17
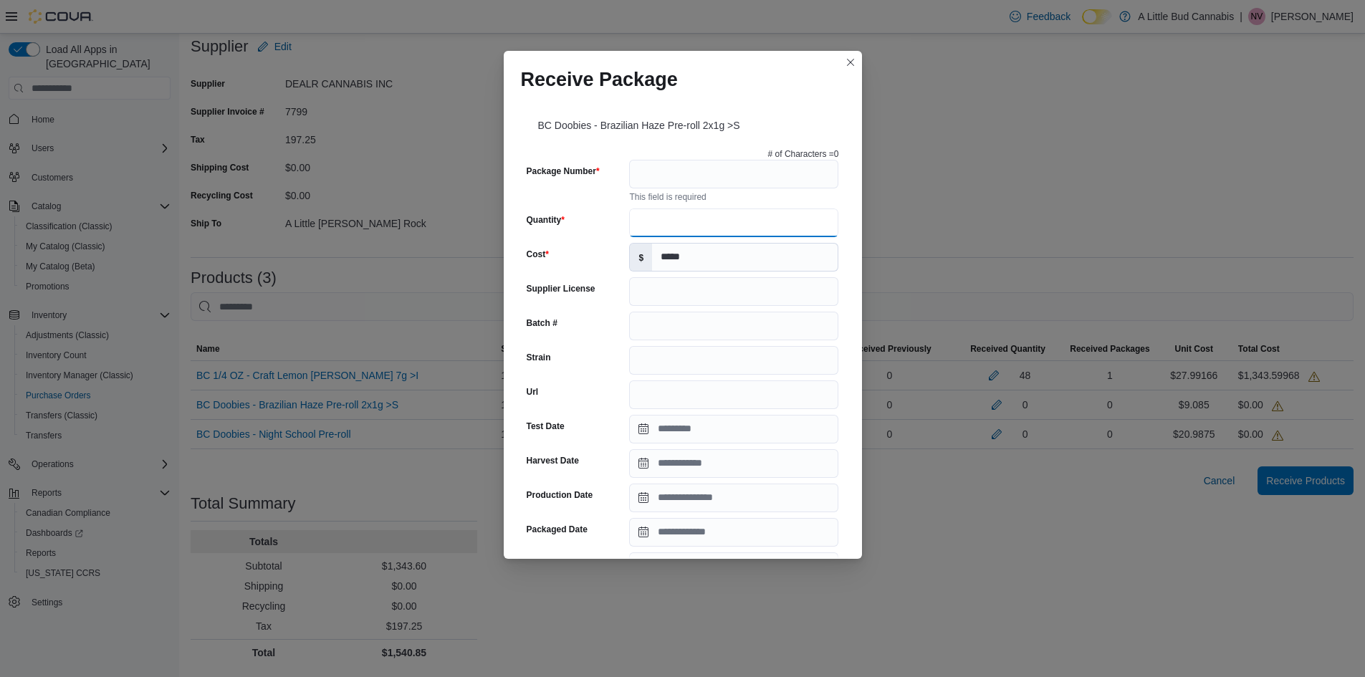
click at [696, 222] on input "Quantity" at bounding box center [733, 222] width 209 height 29
type input "***"
click at [722, 171] on input "Package Number" at bounding box center [733, 174] width 209 height 29
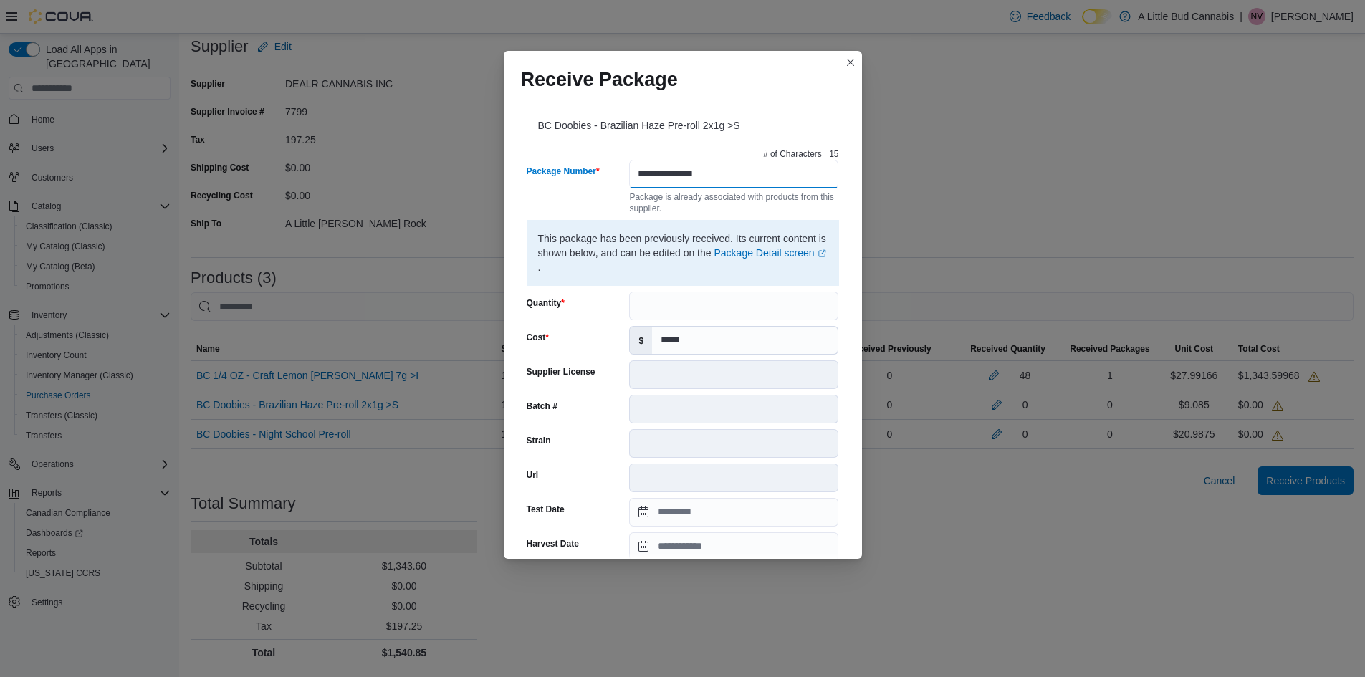
type input "**********"
click at [605, 200] on div "Package Number" at bounding box center [575, 187] width 97 height 54
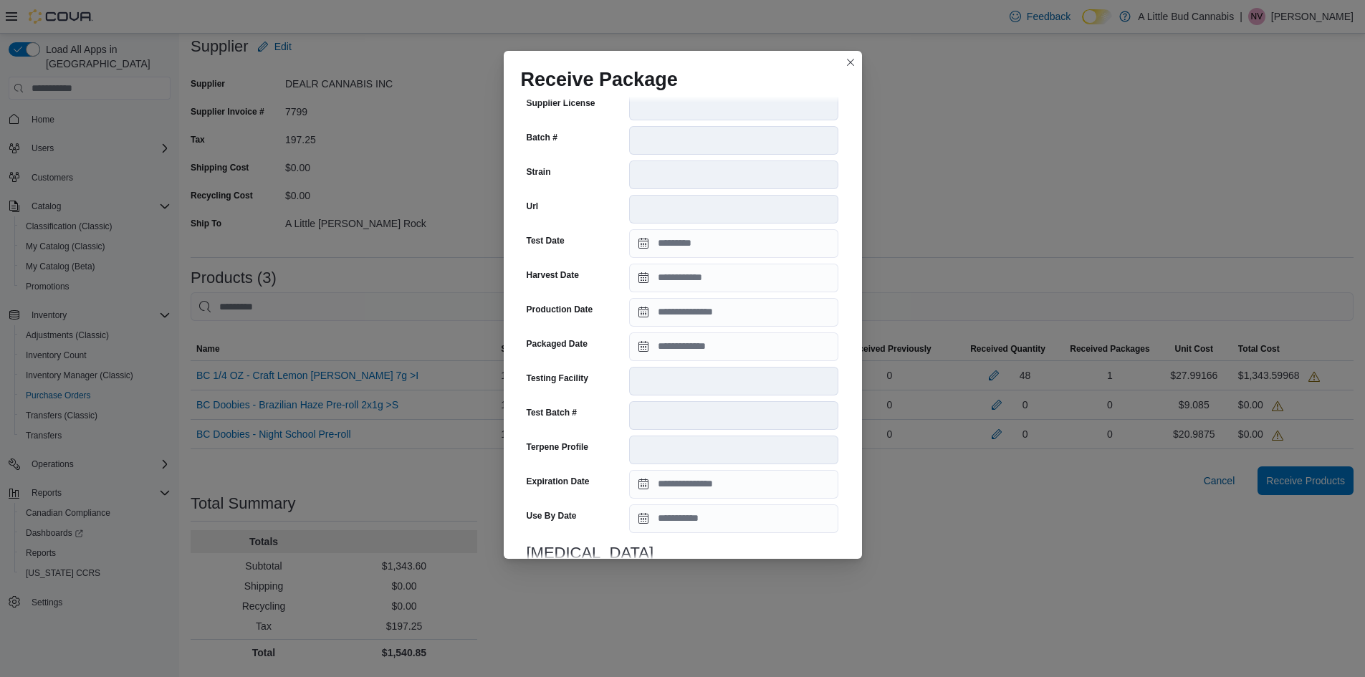
scroll to position [375, 0]
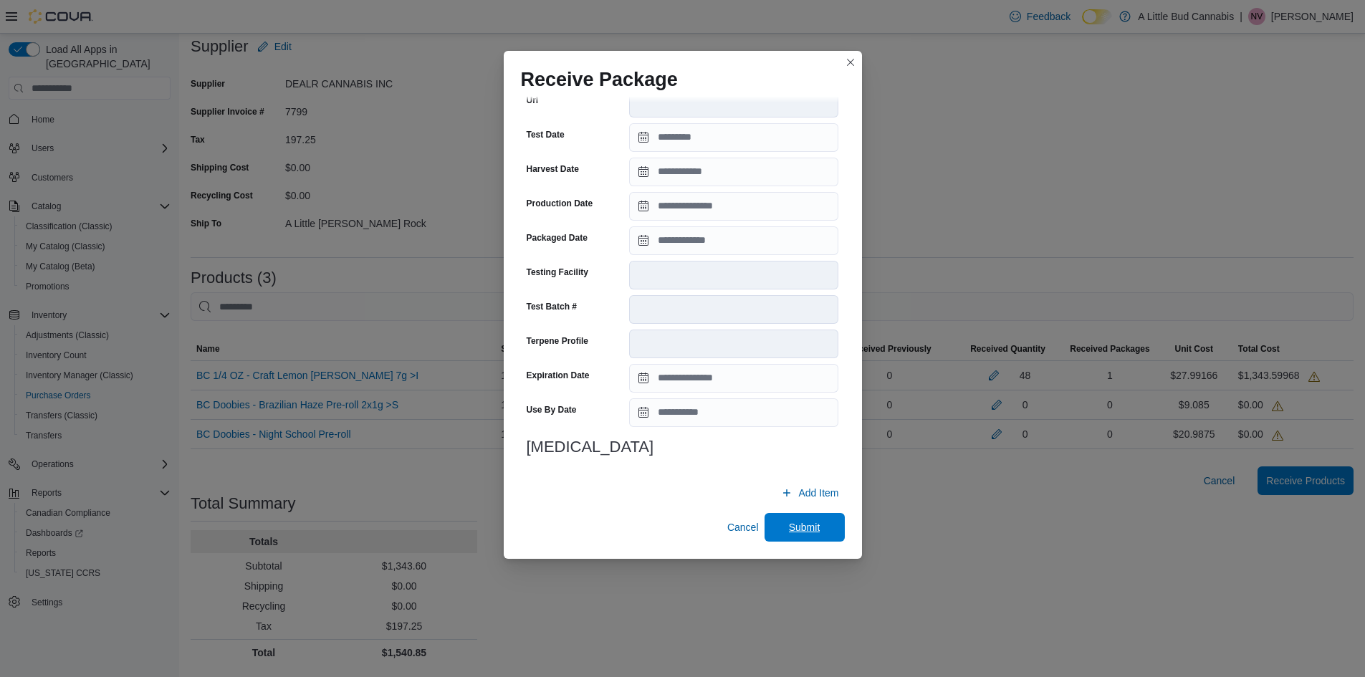
click at [800, 526] on span "Submit" at bounding box center [805, 527] width 32 height 14
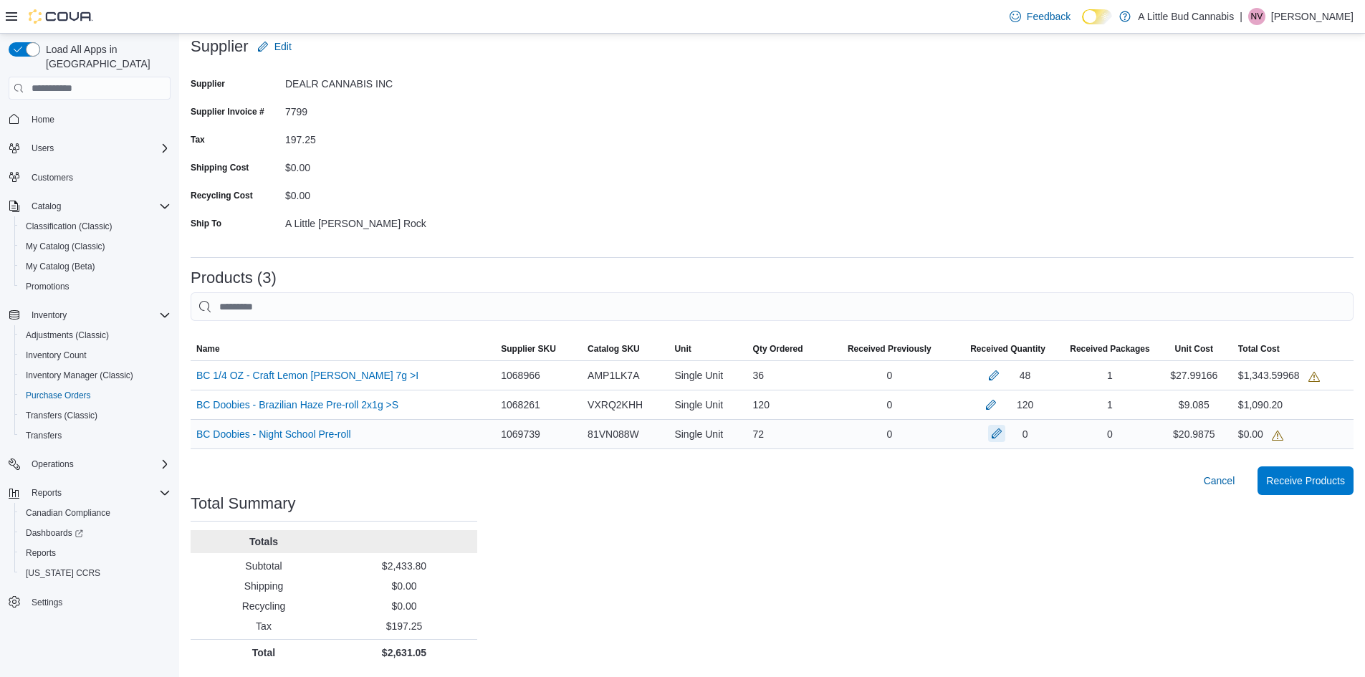
click at [997, 436] on button "button" at bounding box center [996, 433] width 17 height 17
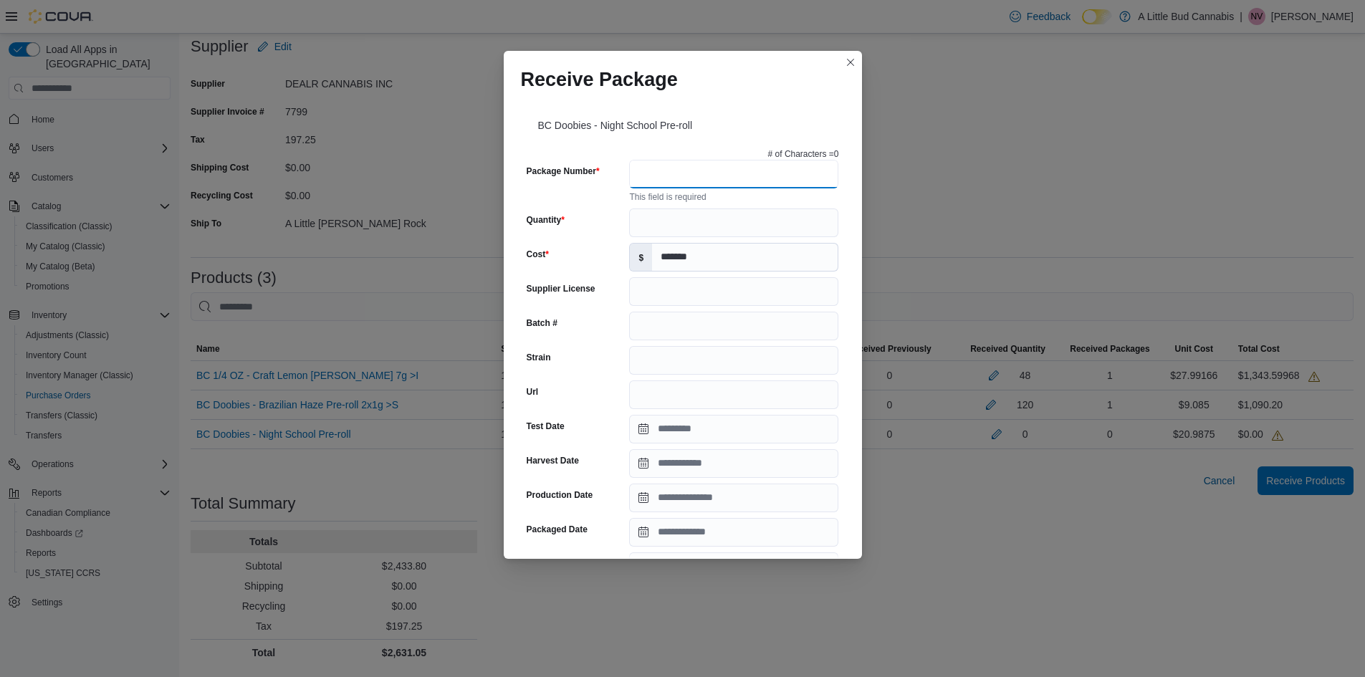
click at [646, 181] on input "Package Number" at bounding box center [733, 174] width 209 height 29
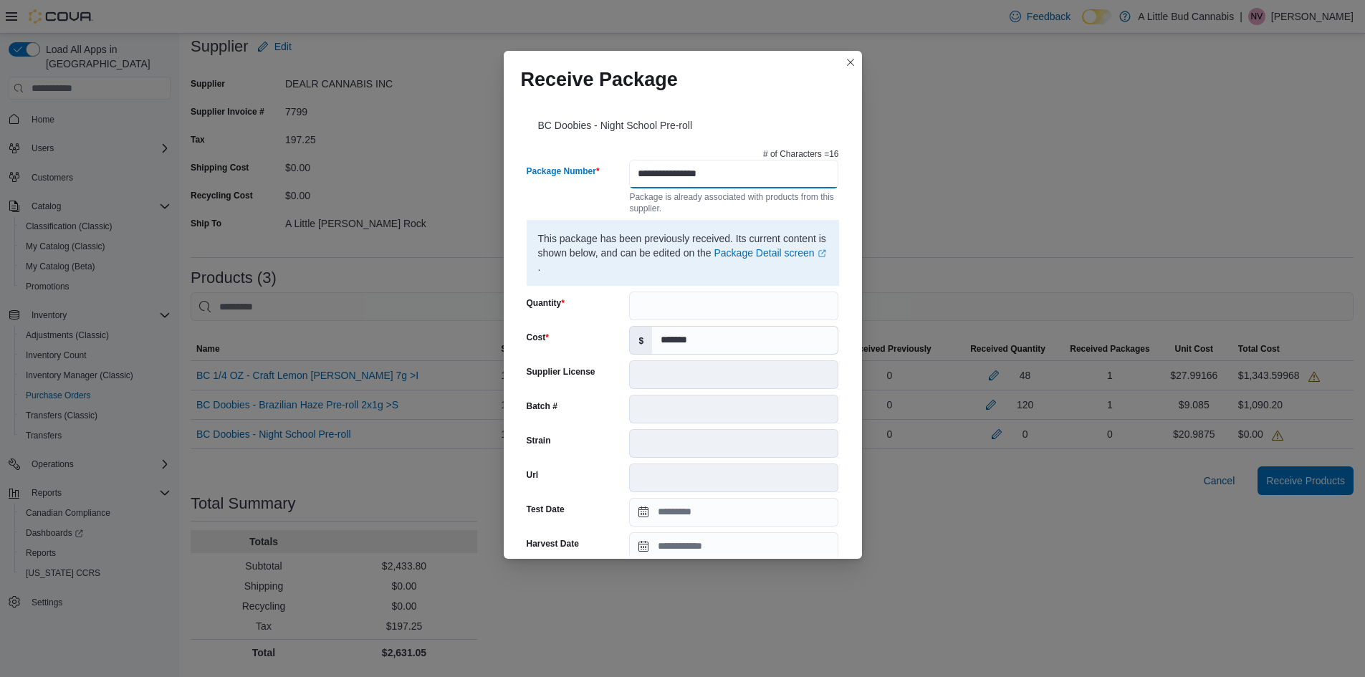
click at [736, 174] on input "**********" at bounding box center [733, 174] width 209 height 29
type input "**********"
click at [618, 171] on div "Package Number" at bounding box center [575, 187] width 97 height 54
click at [666, 315] on input "Quantity" at bounding box center [733, 306] width 209 height 29
type input "**"
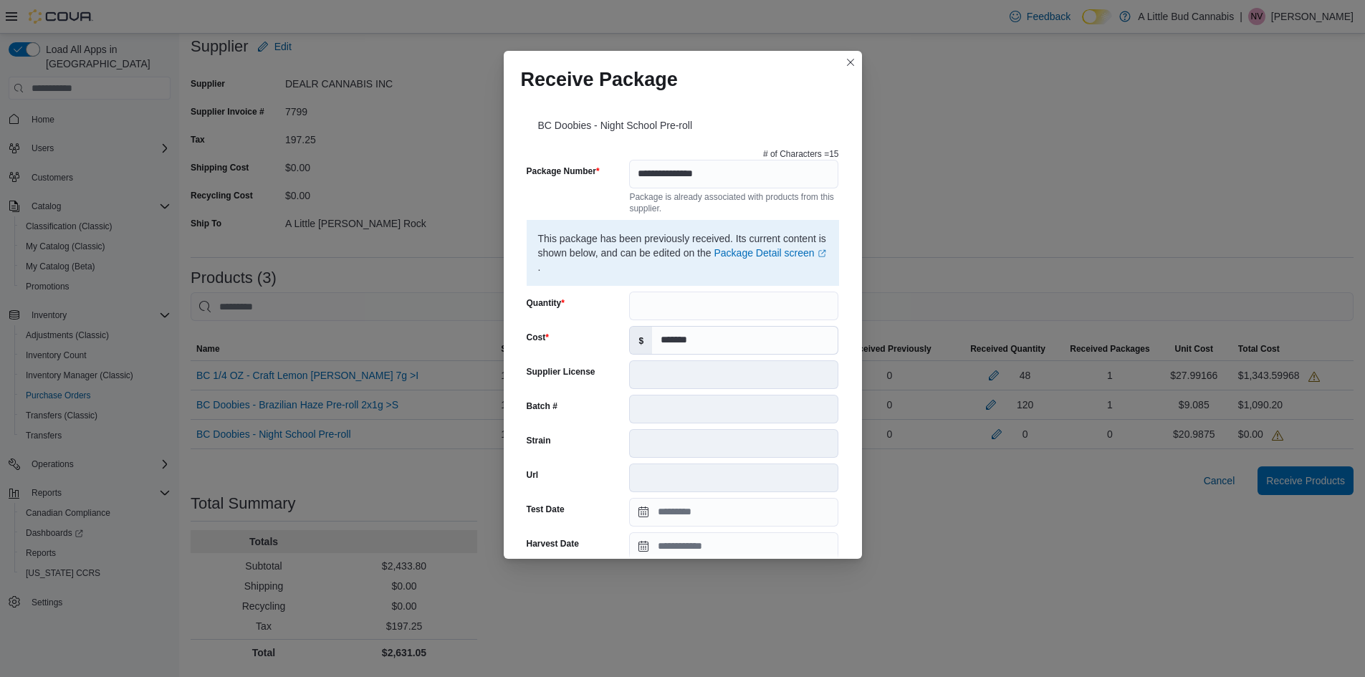
click at [606, 302] on div "Quantity" at bounding box center [575, 306] width 97 height 29
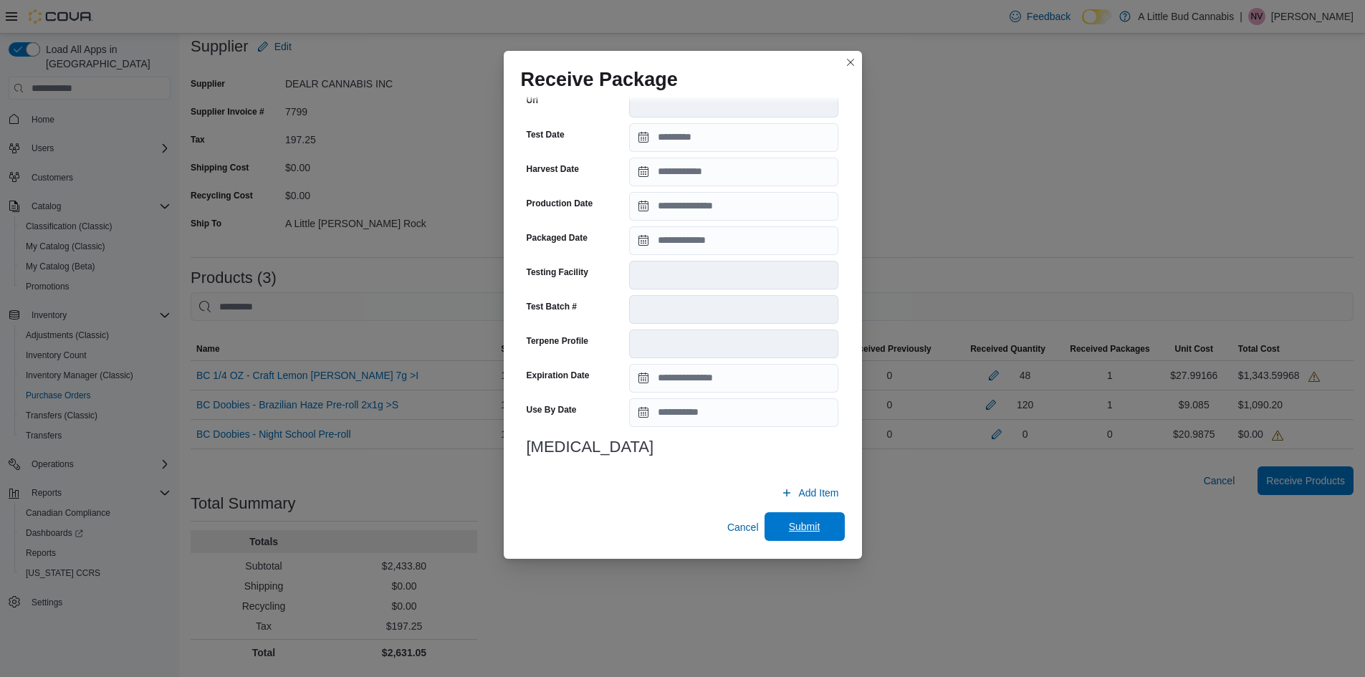
click at [798, 522] on span "Submit" at bounding box center [805, 526] width 32 height 14
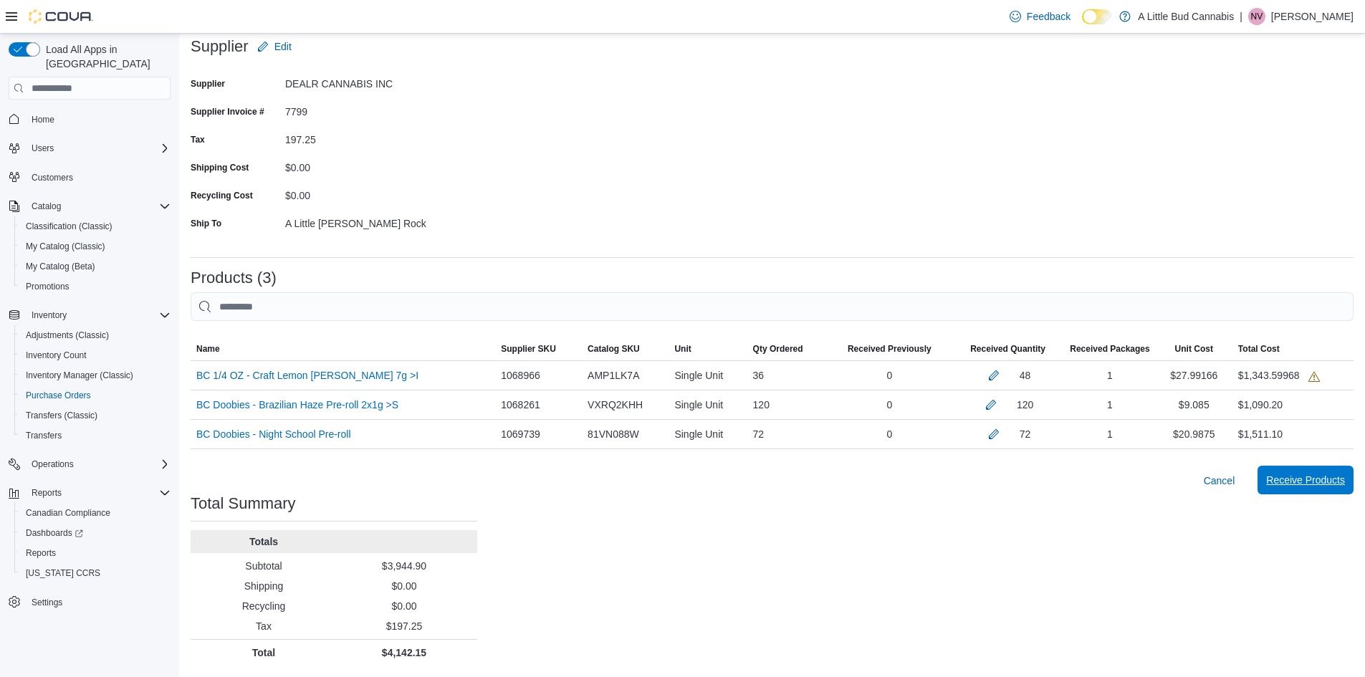
click at [1318, 484] on span "Receive Products" at bounding box center [1305, 480] width 79 height 14
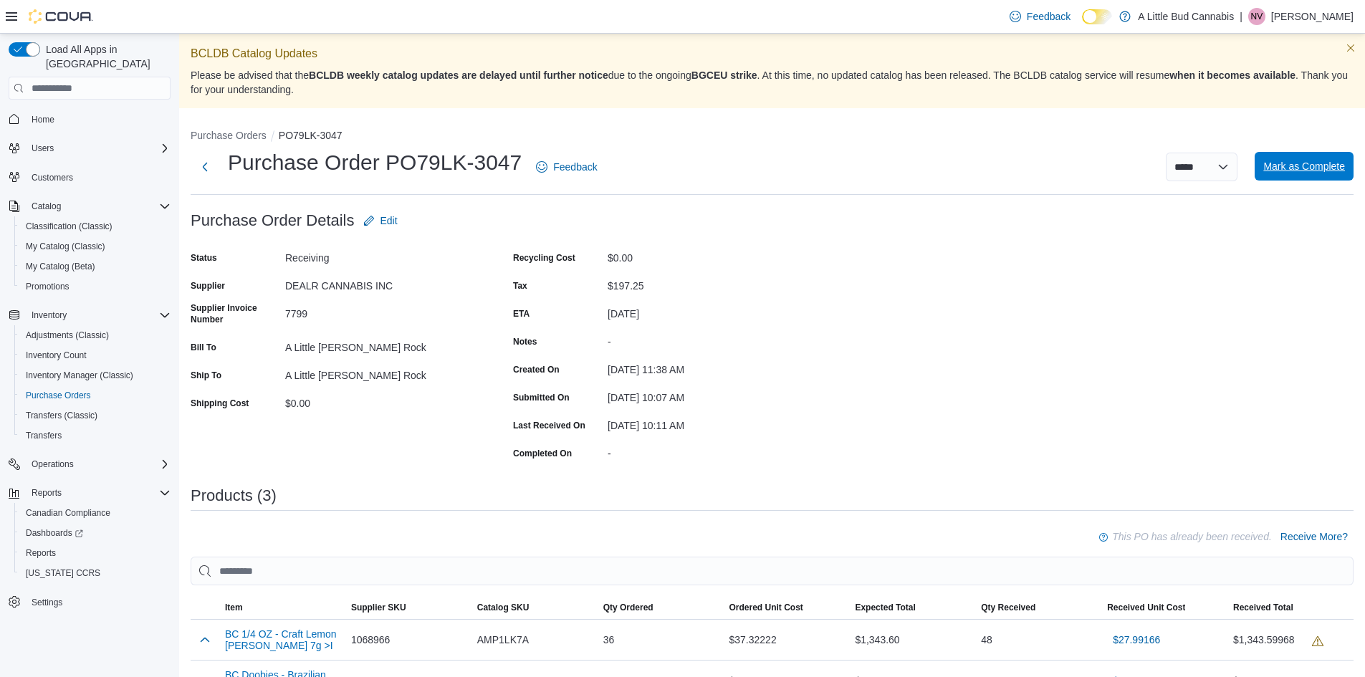
click at [1307, 168] on span "Mark as Complete" at bounding box center [1304, 166] width 82 height 14
